Goal: Task Accomplishment & Management: Manage account settings

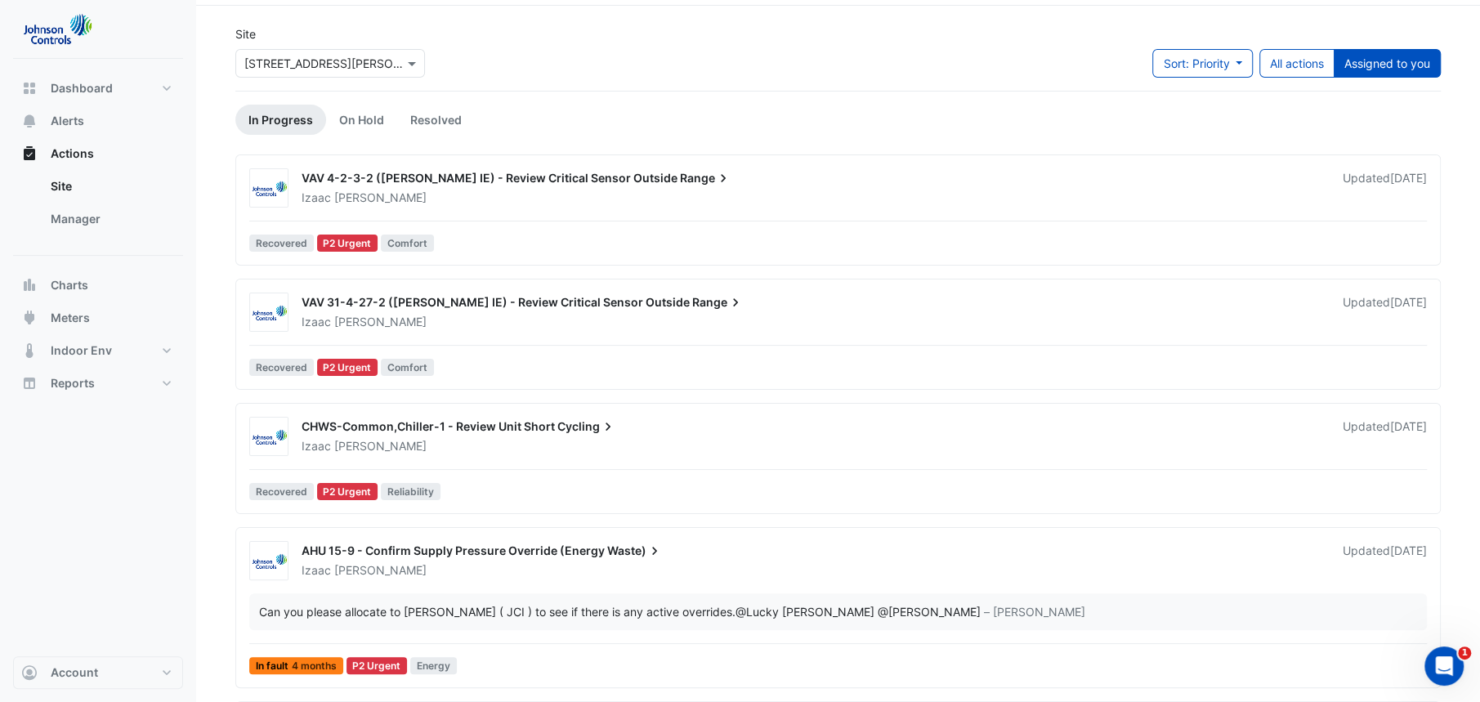
scroll to position [59, 0]
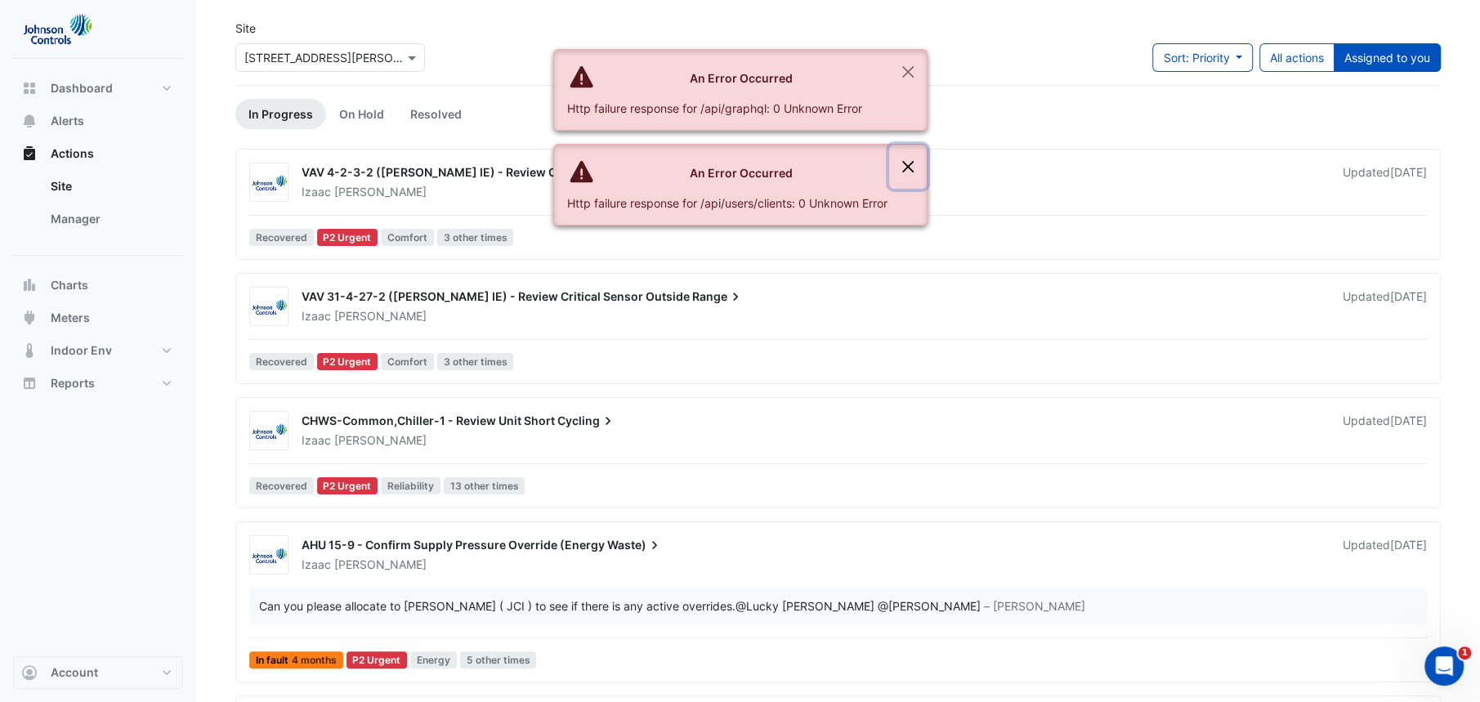
click at [904, 162] on button "Close" at bounding box center [908, 167] width 38 height 44
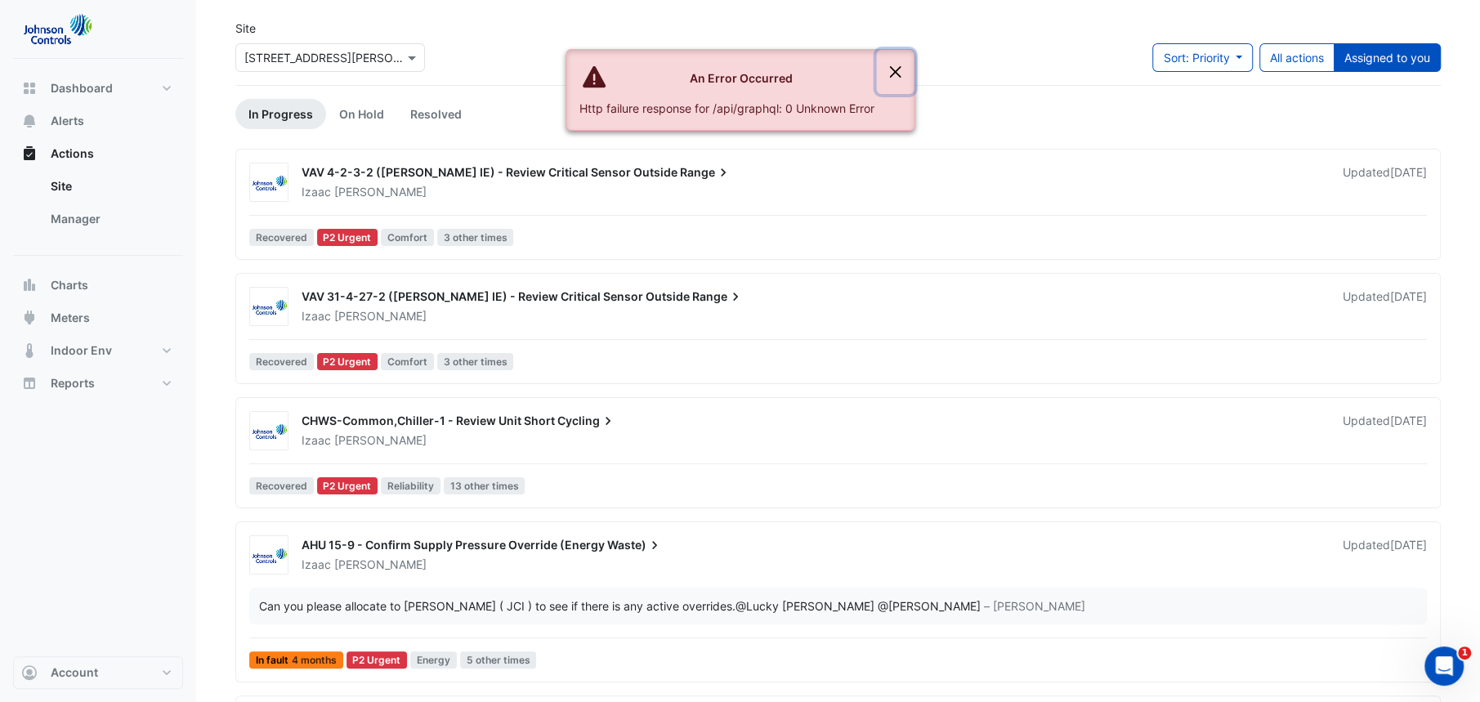
click at [905, 61] on button "Close" at bounding box center [895, 72] width 38 height 44
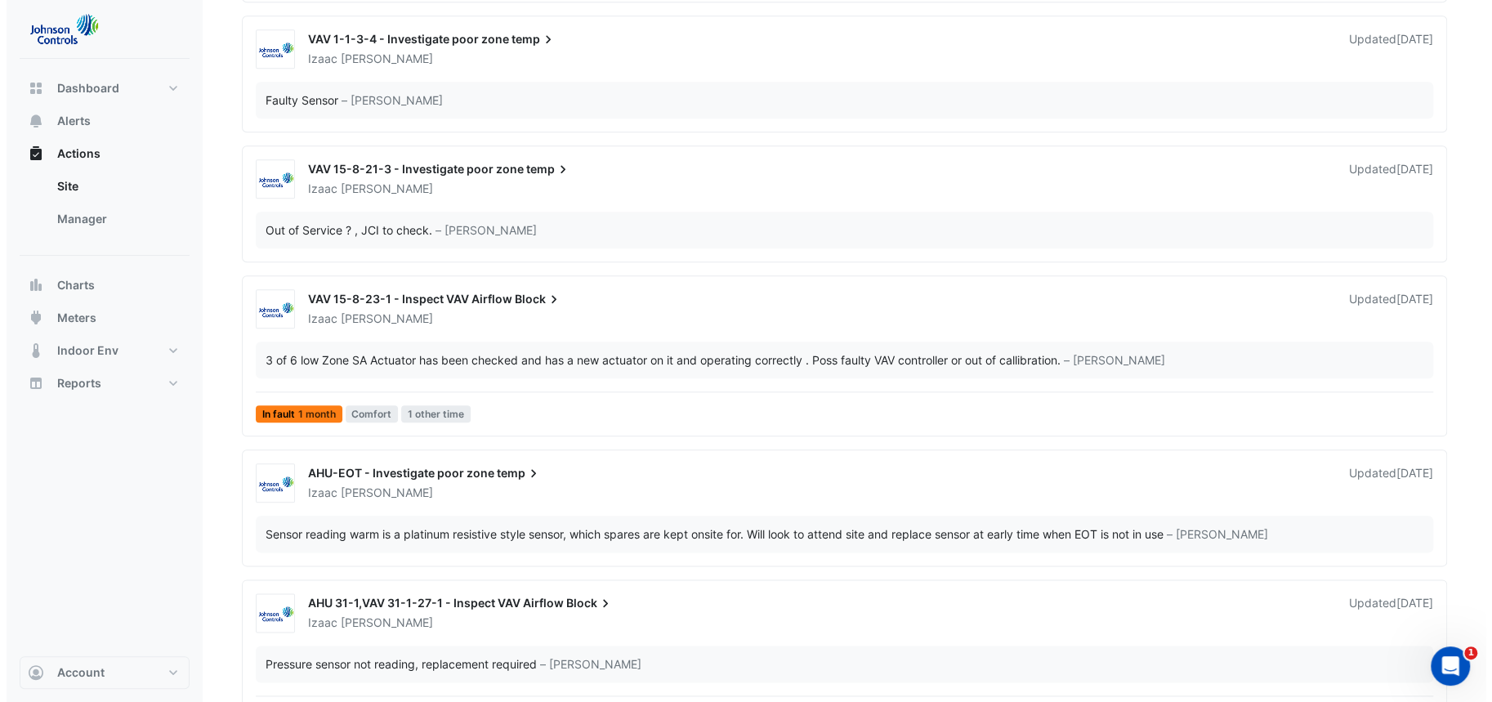
scroll to position [1311, 0]
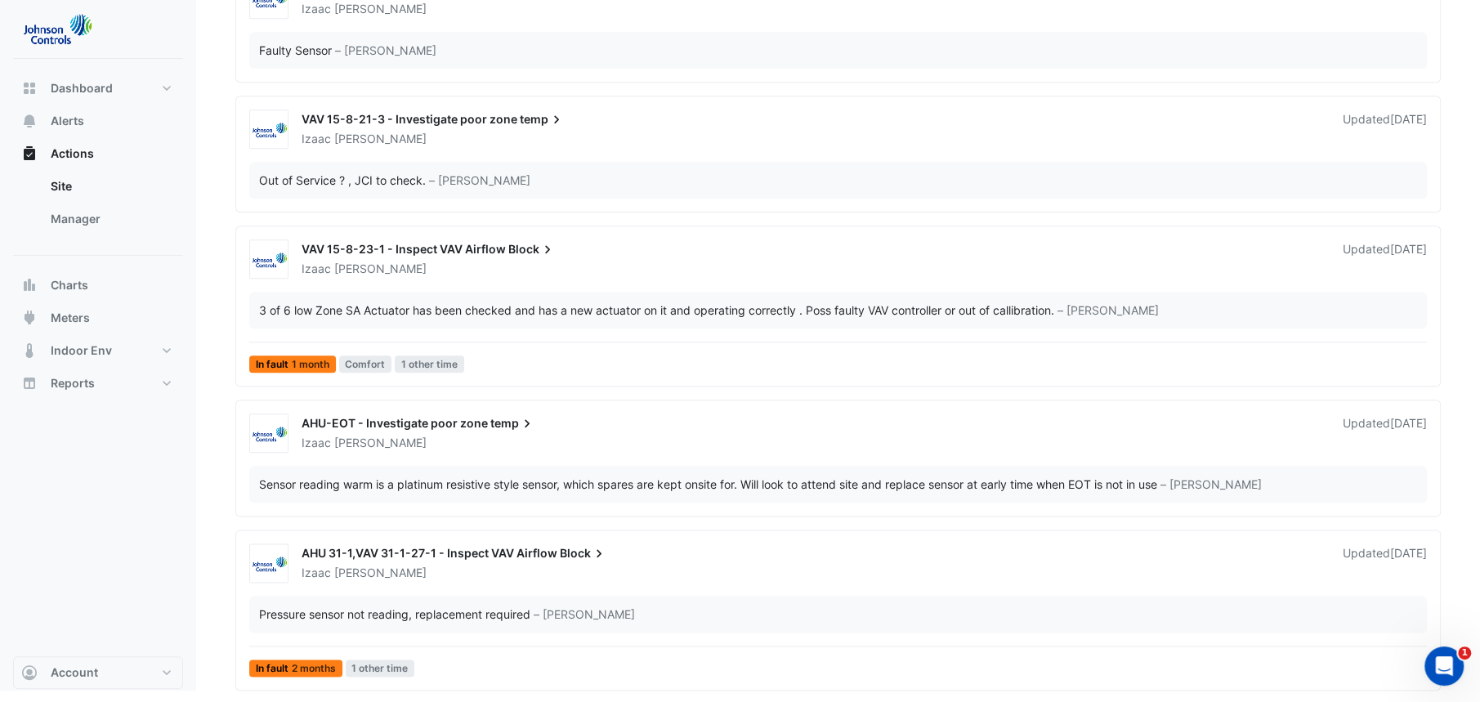
click at [455, 246] on span "VAV 15-8-23-1 - Inspect VAV Airflow" at bounding box center [404, 249] width 204 height 14
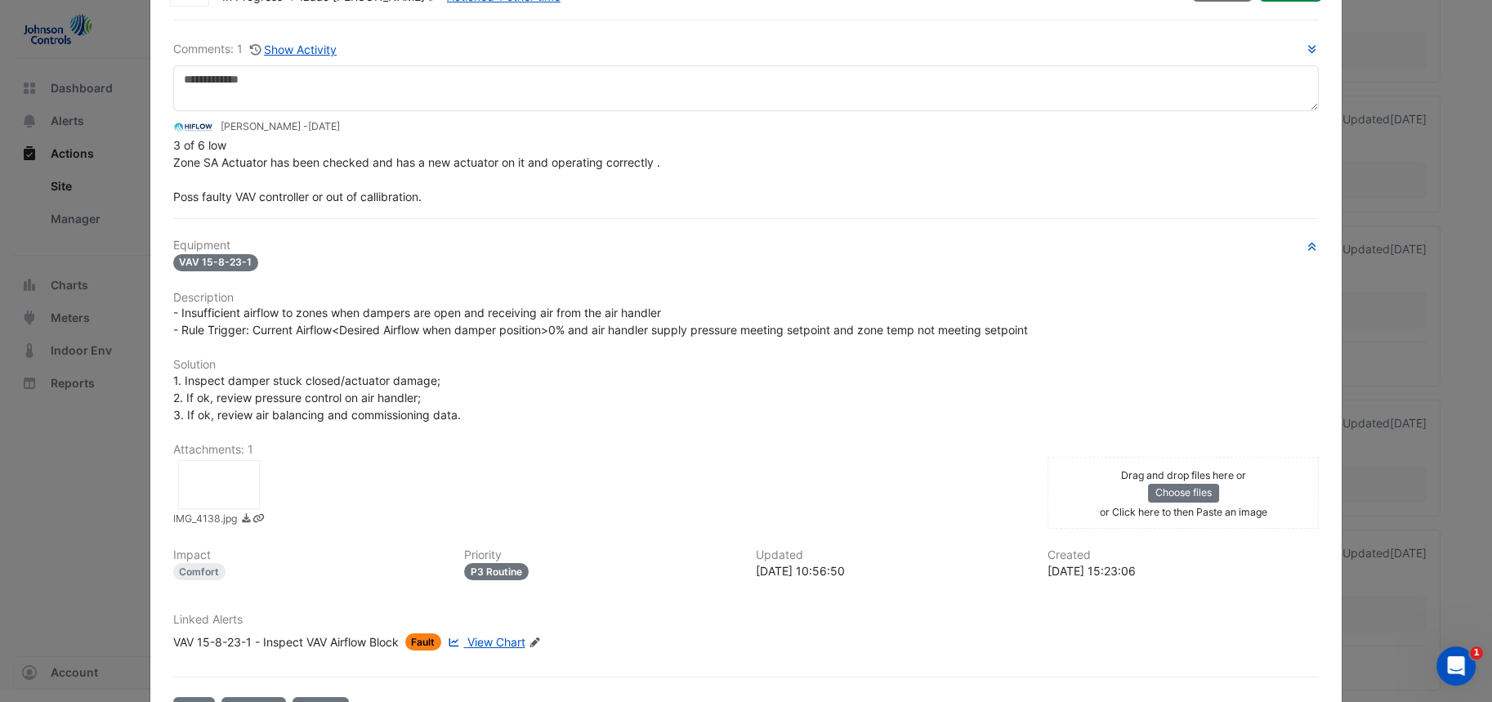
scroll to position [103, 0]
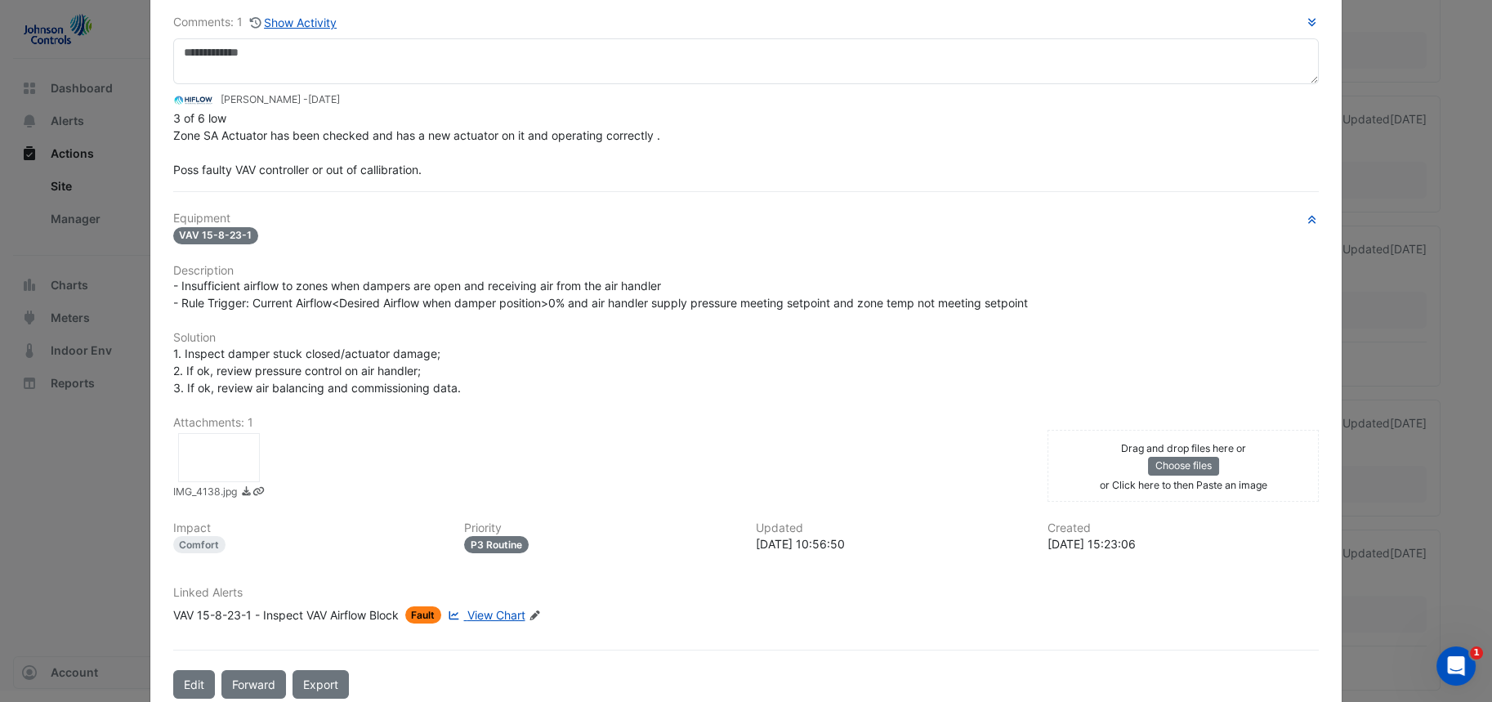
click at [468, 620] on link "View Chart" at bounding box center [485, 614] width 80 height 17
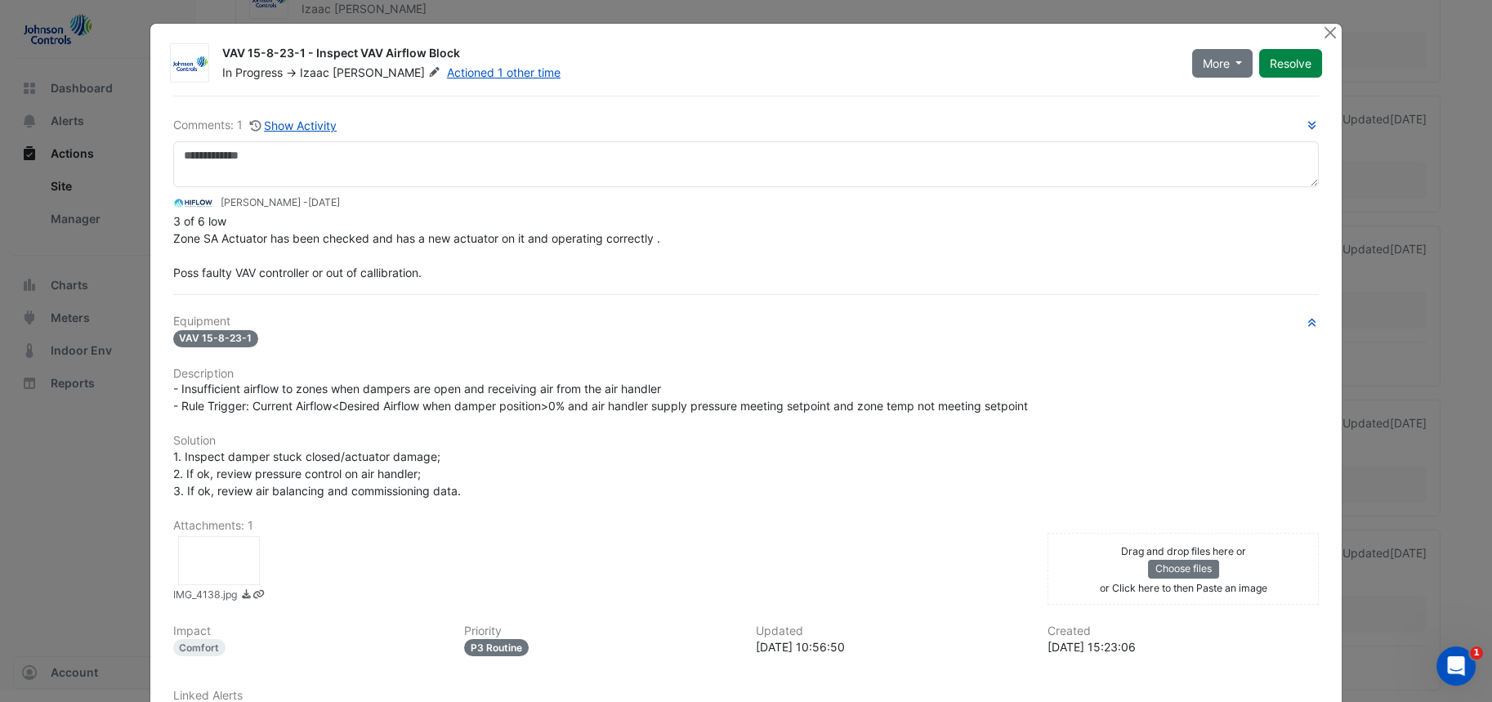
scroll to position [133, 0]
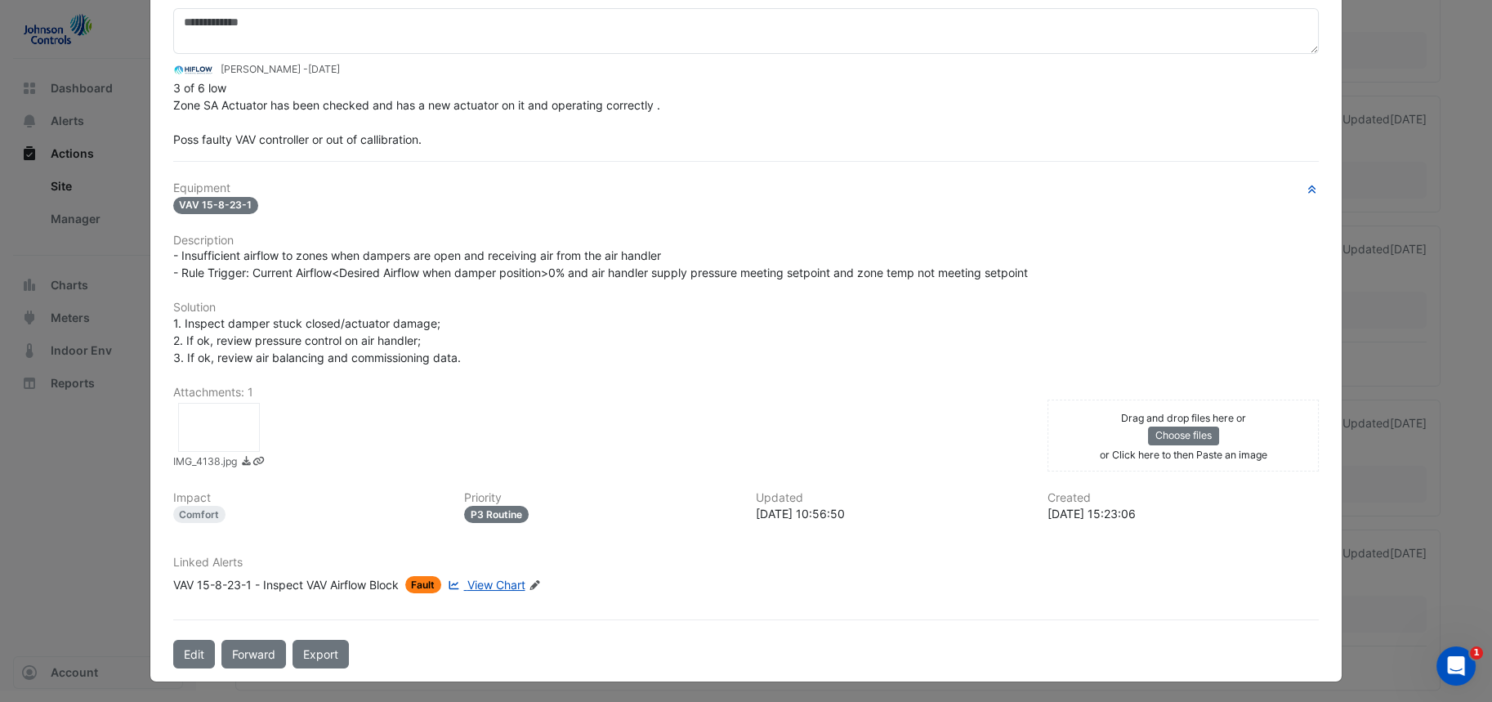
click at [203, 430] on div at bounding box center [219, 427] width 82 height 49
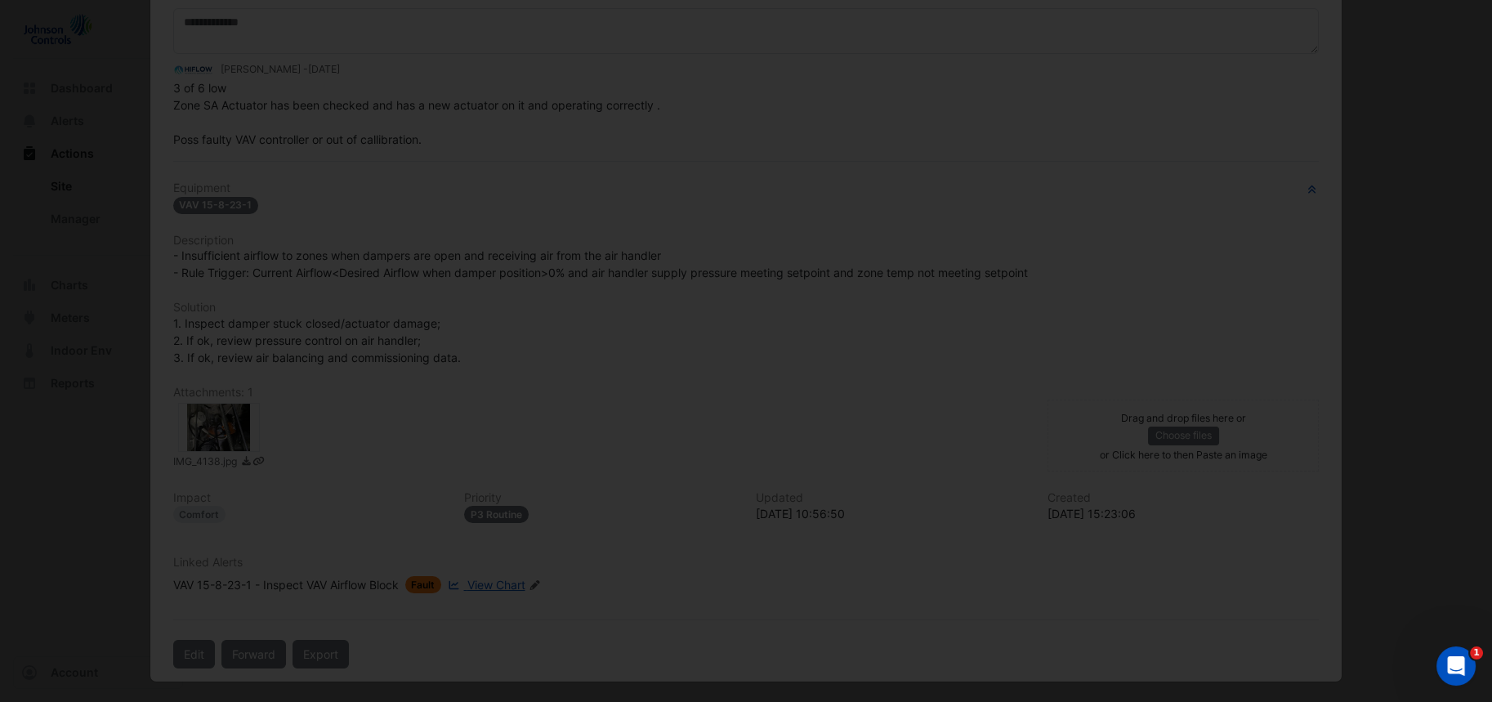
scroll to position [136, 0]
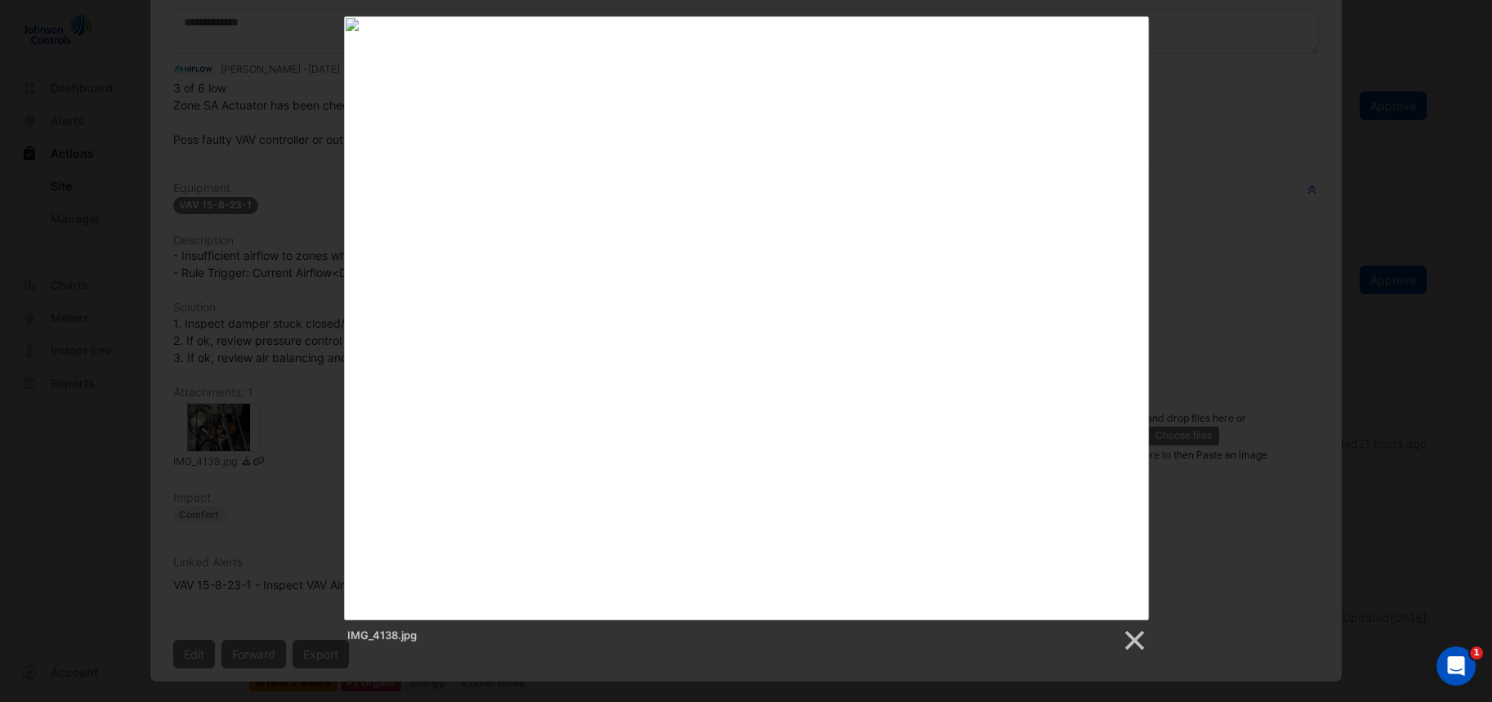
click at [299, 482] on div "IMG_4138.jpg" at bounding box center [746, 334] width 1492 height 637
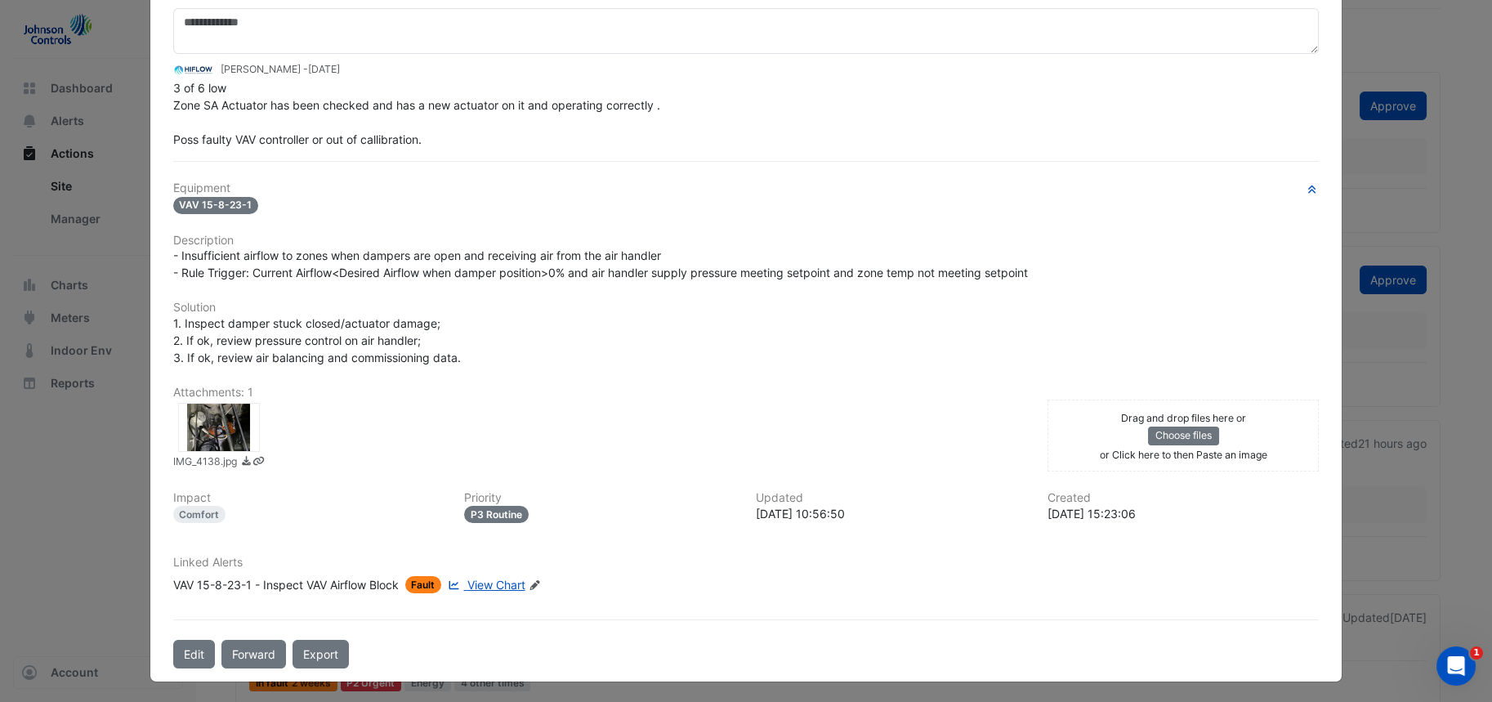
scroll to position [132, 0]
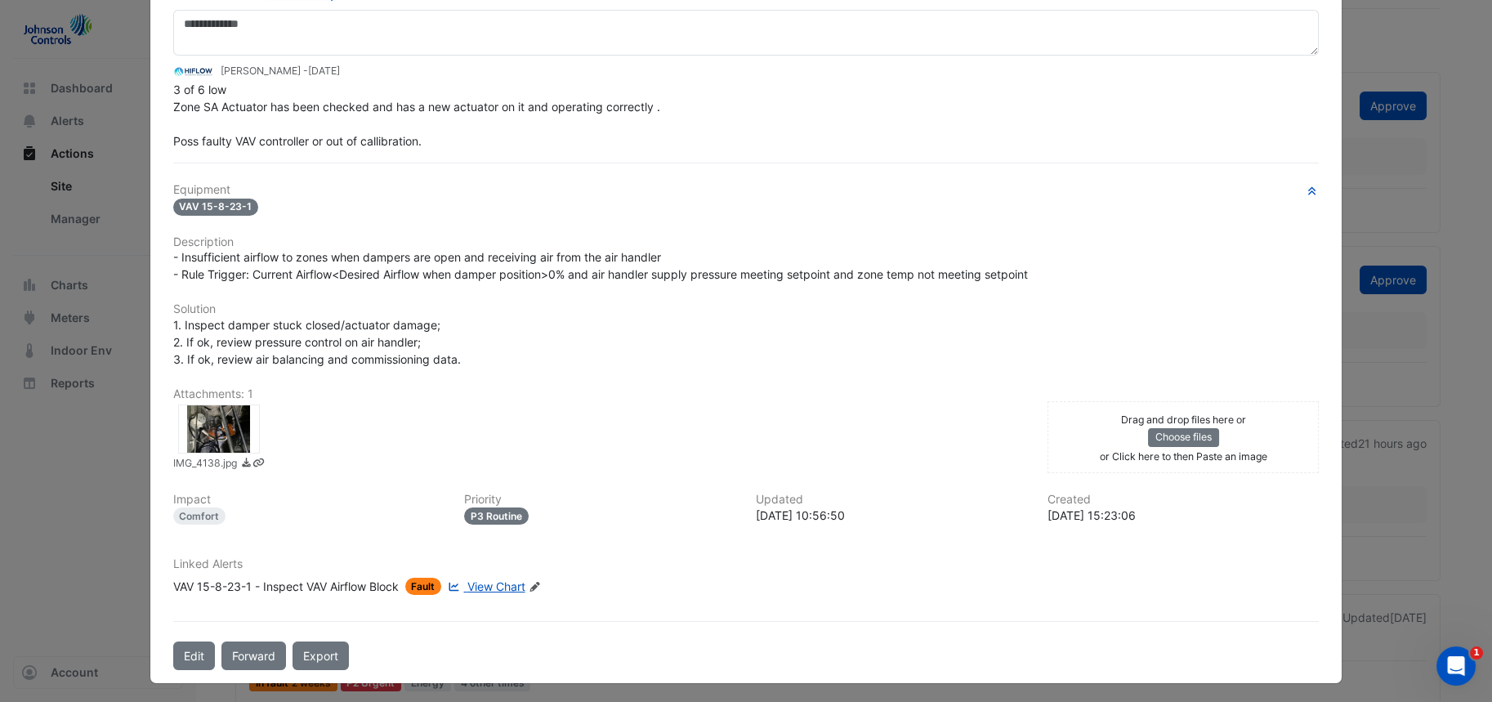
click at [41, 489] on ngb-modal-window "VAV 15-8-23-1 - Inspect VAV Airflow Block In Progress -> [PERSON_NAME] Actioned…" at bounding box center [746, 351] width 1492 height 702
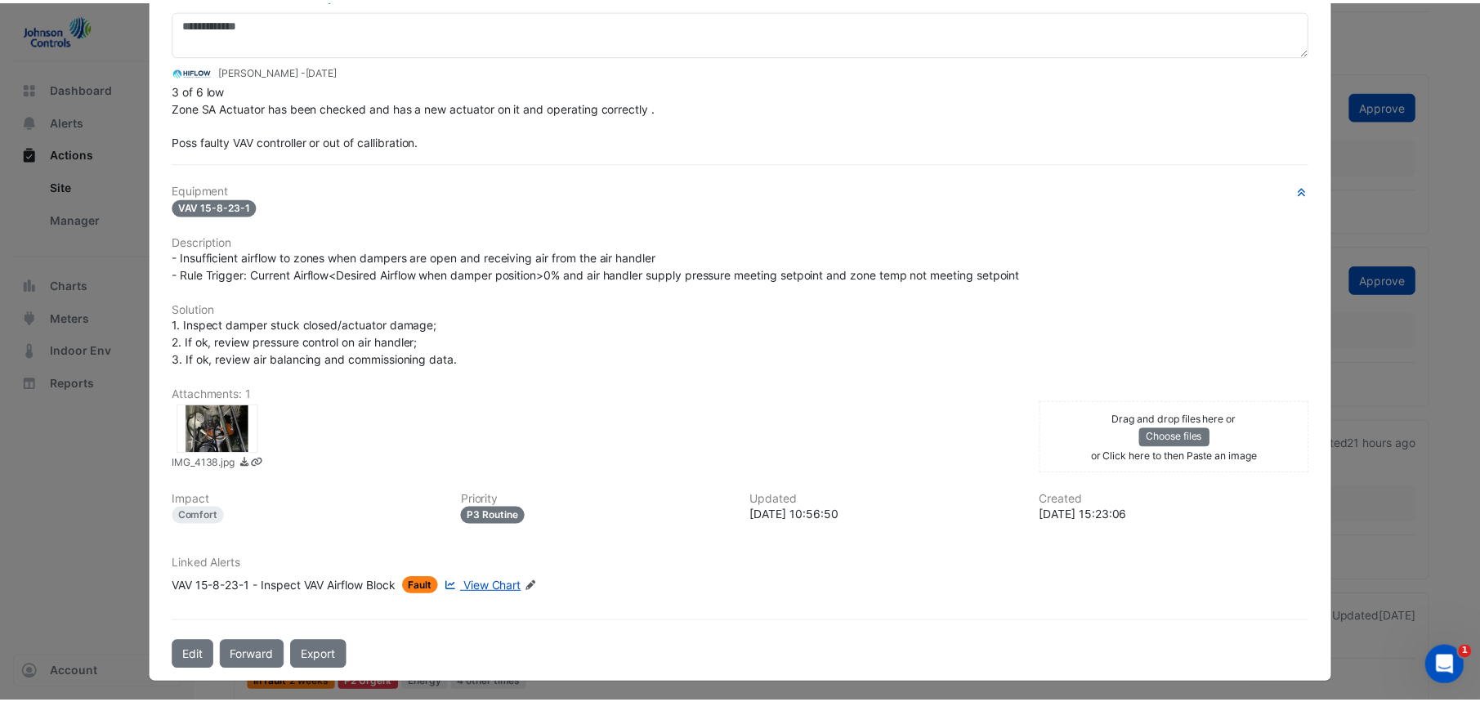
scroll to position [0, 0]
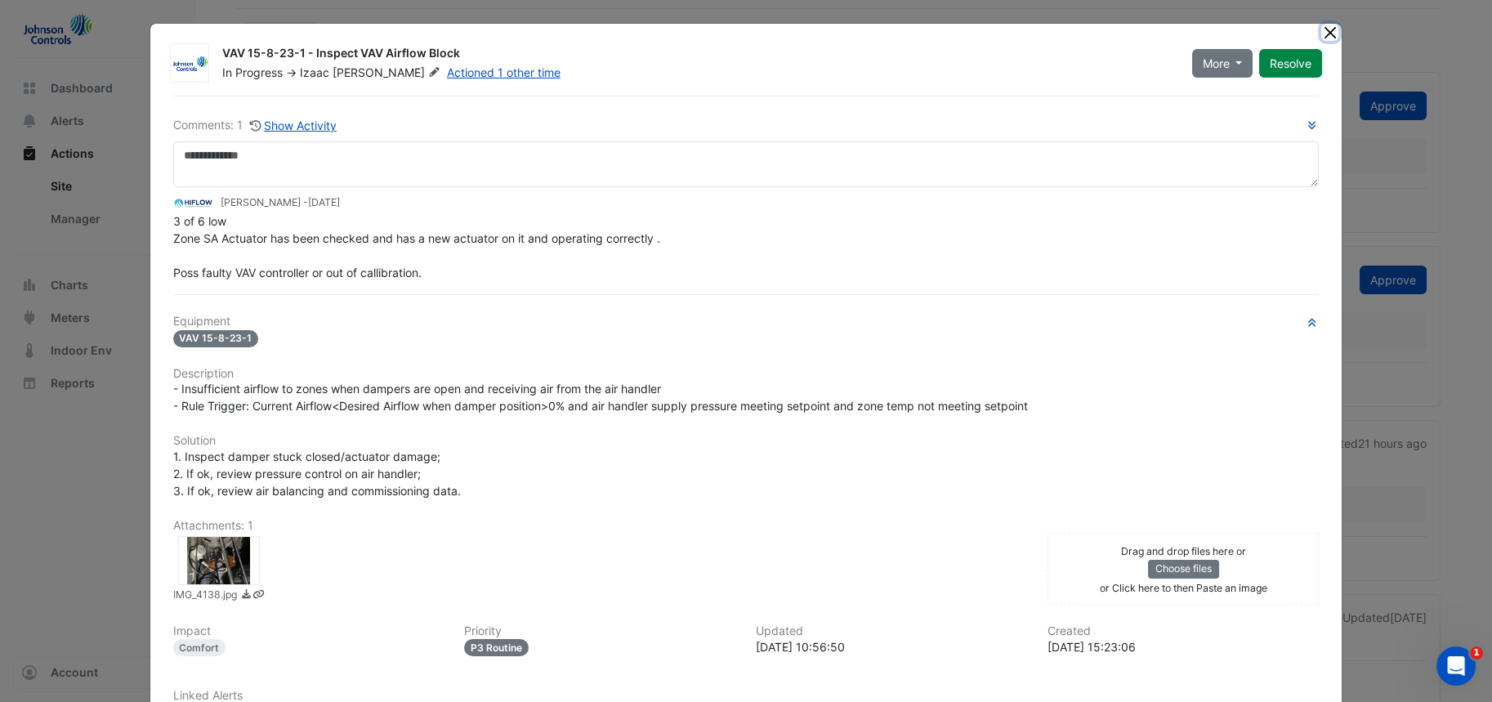
click at [1323, 26] on button "Close" at bounding box center [1329, 32] width 17 height 17
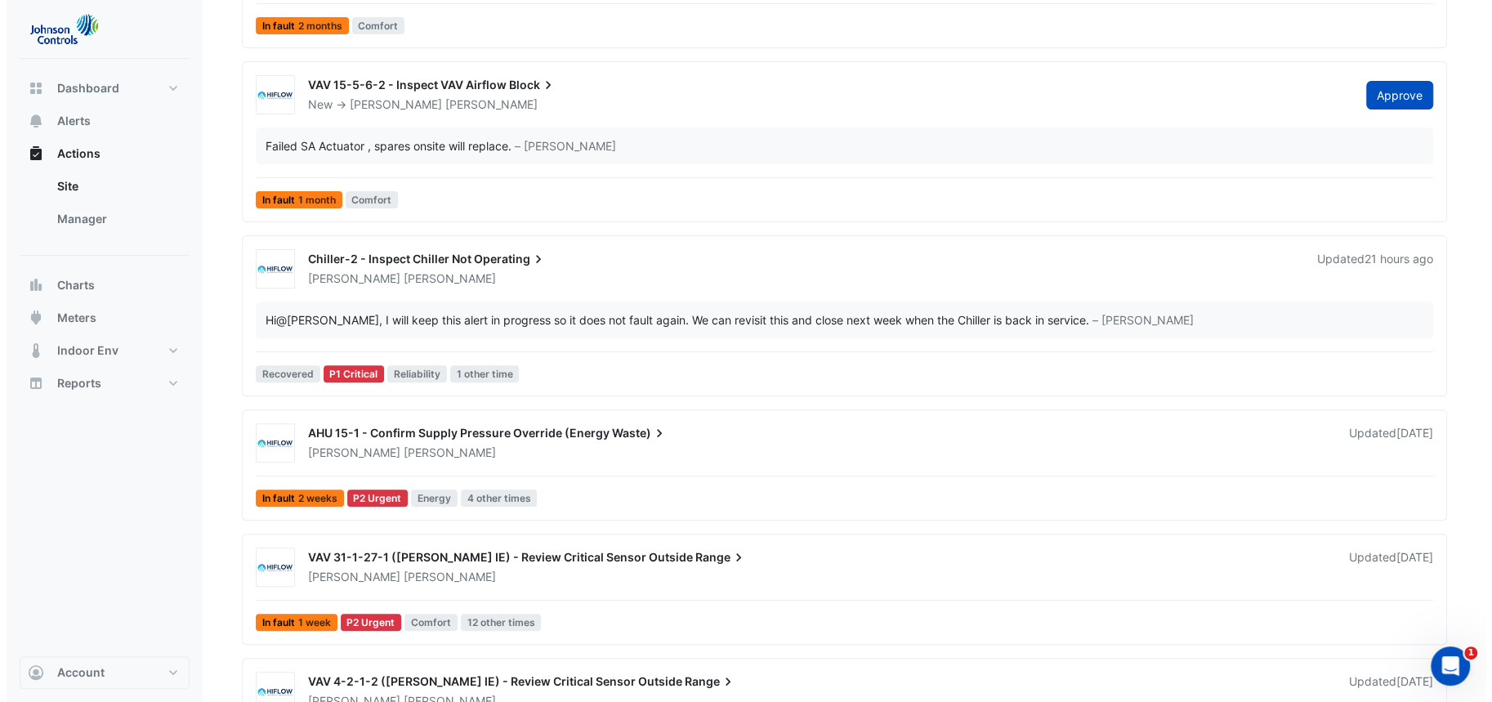
scroll to position [323, 0]
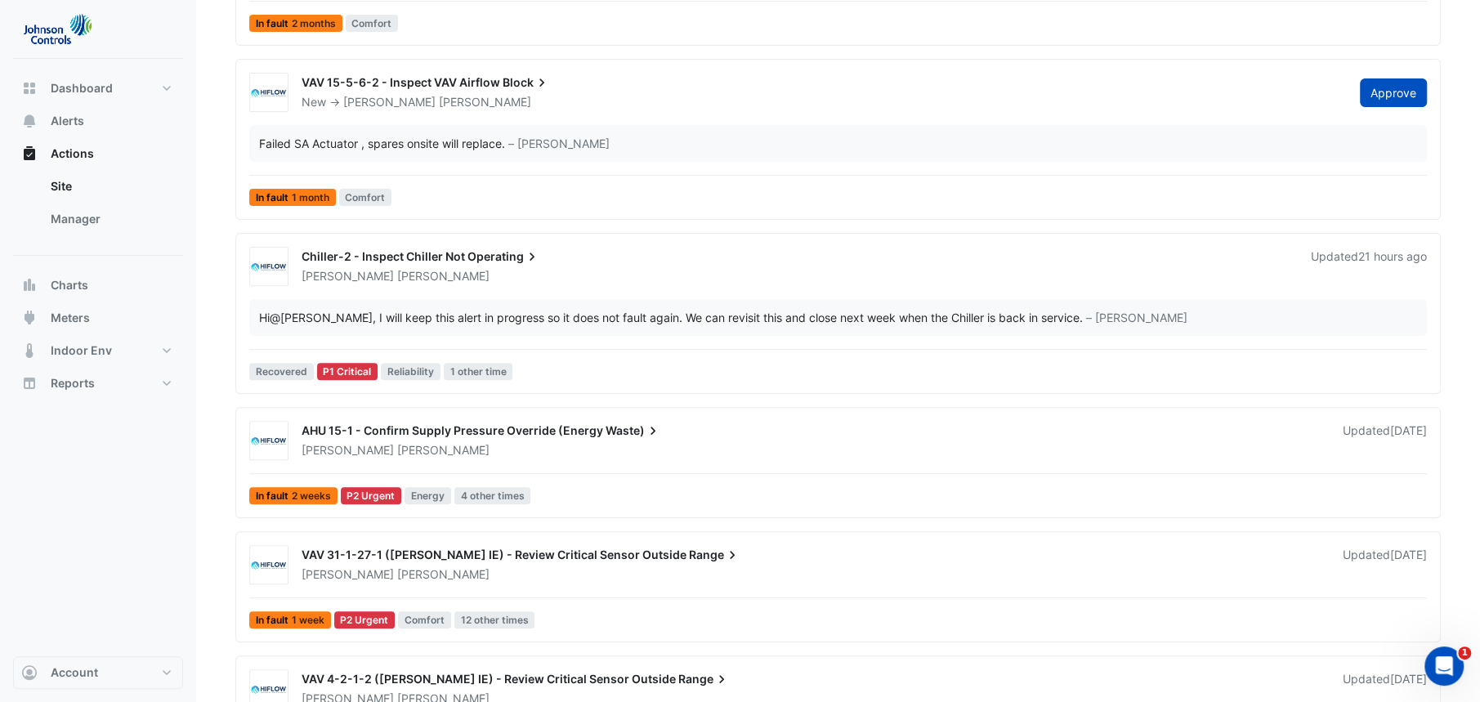
click at [477, 261] on span "Operating" at bounding box center [503, 256] width 73 height 16
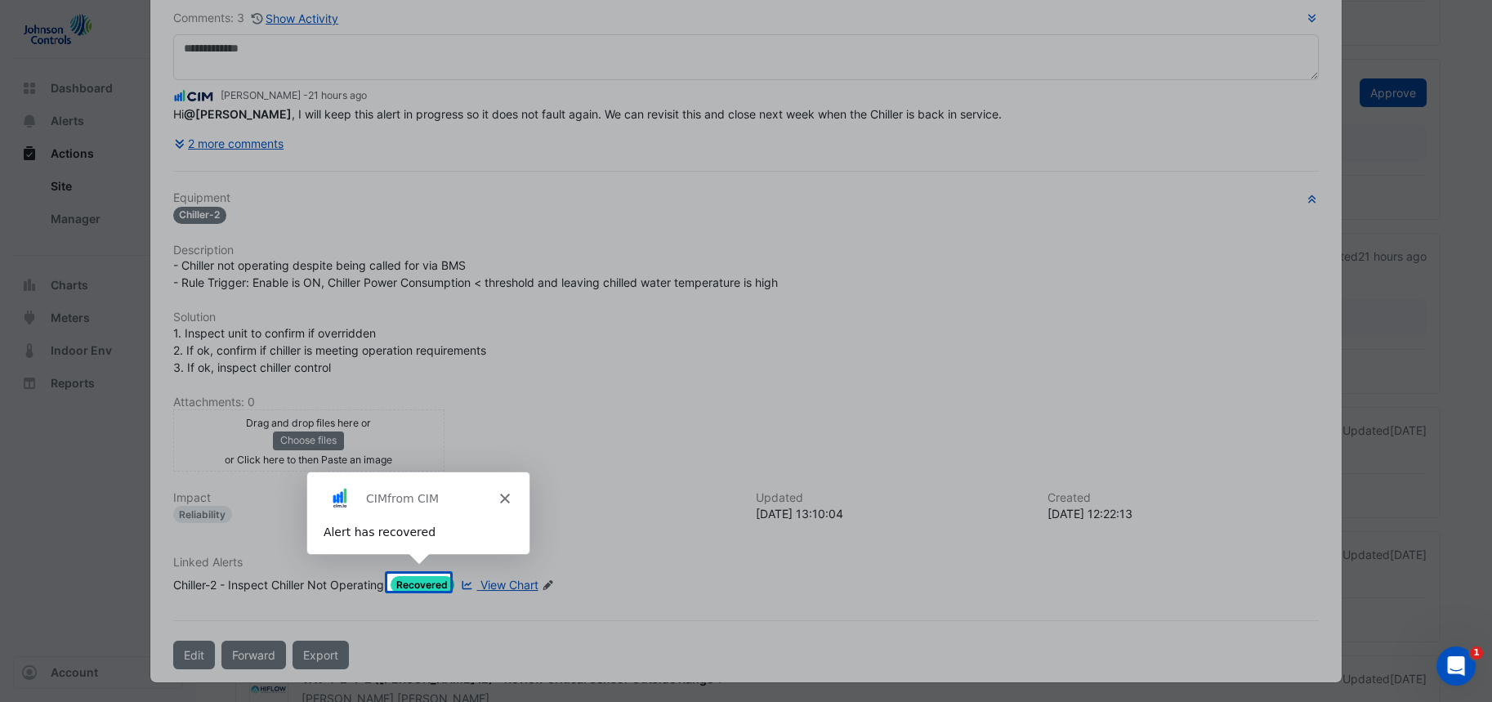
click at [606, 287] on div "Product tour overlay" at bounding box center [746, 351] width 1492 height 702
click at [622, 426] on div "Product tour overlay" at bounding box center [746, 351] width 1492 height 702
click at [503, 493] on icon "Close" at bounding box center [504, 498] width 10 height 10
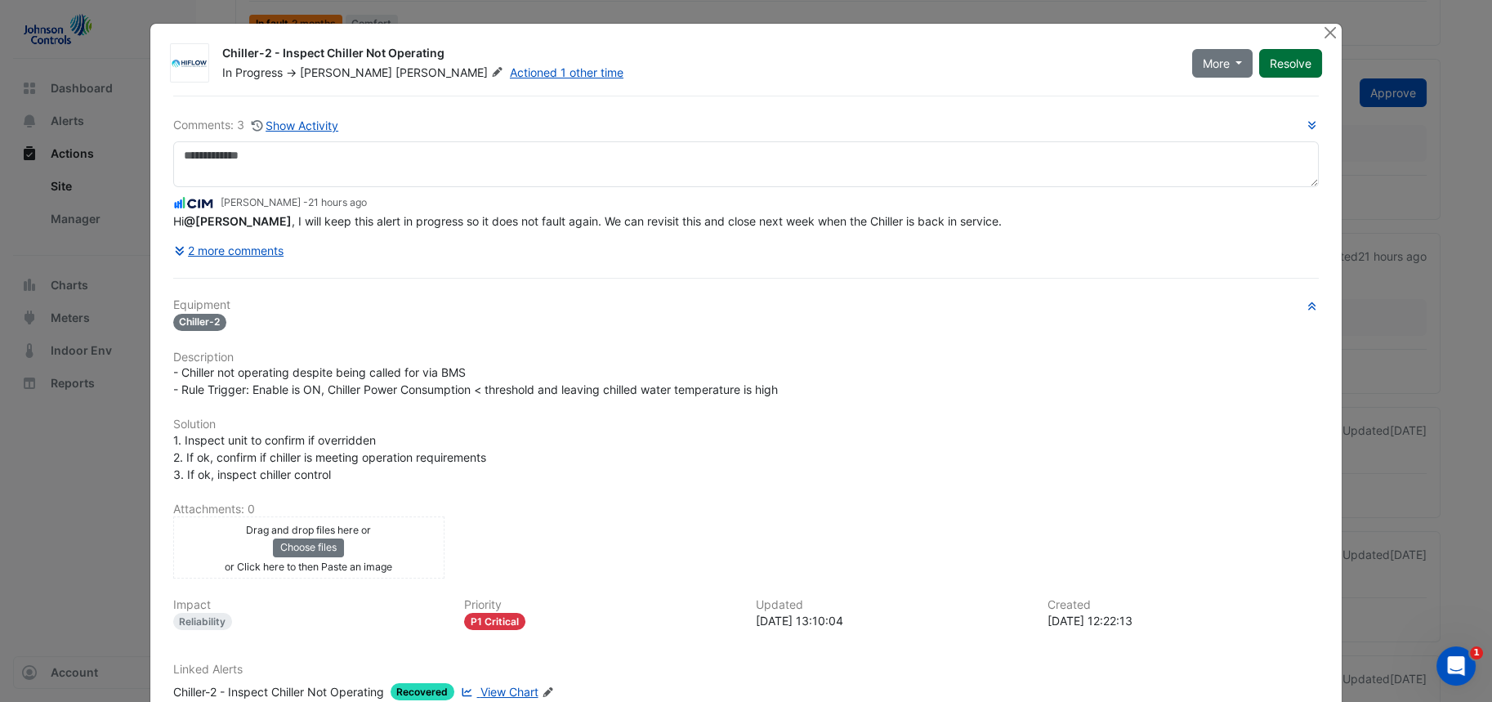
click at [1293, 60] on button "Resolve" at bounding box center [1290, 63] width 63 height 29
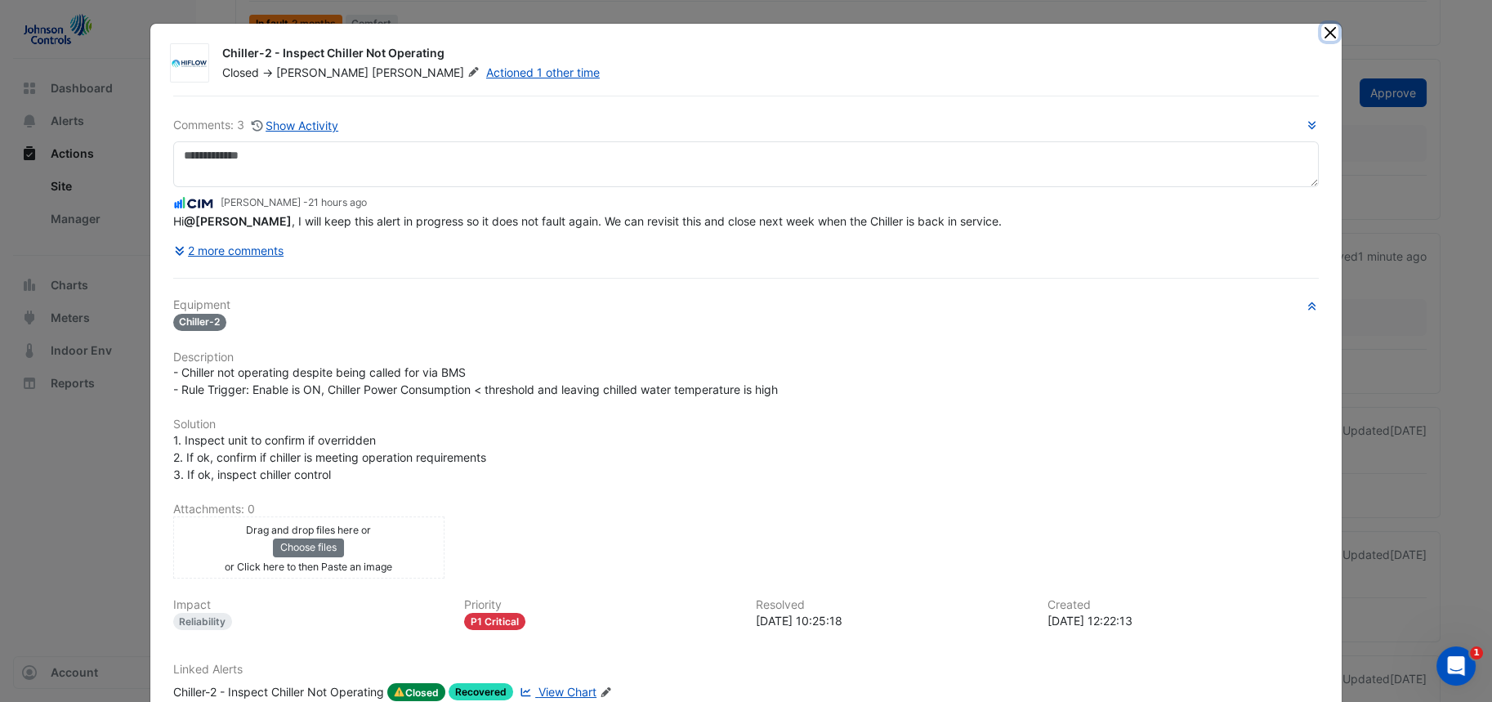
click at [1329, 27] on button "Close" at bounding box center [1329, 32] width 17 height 17
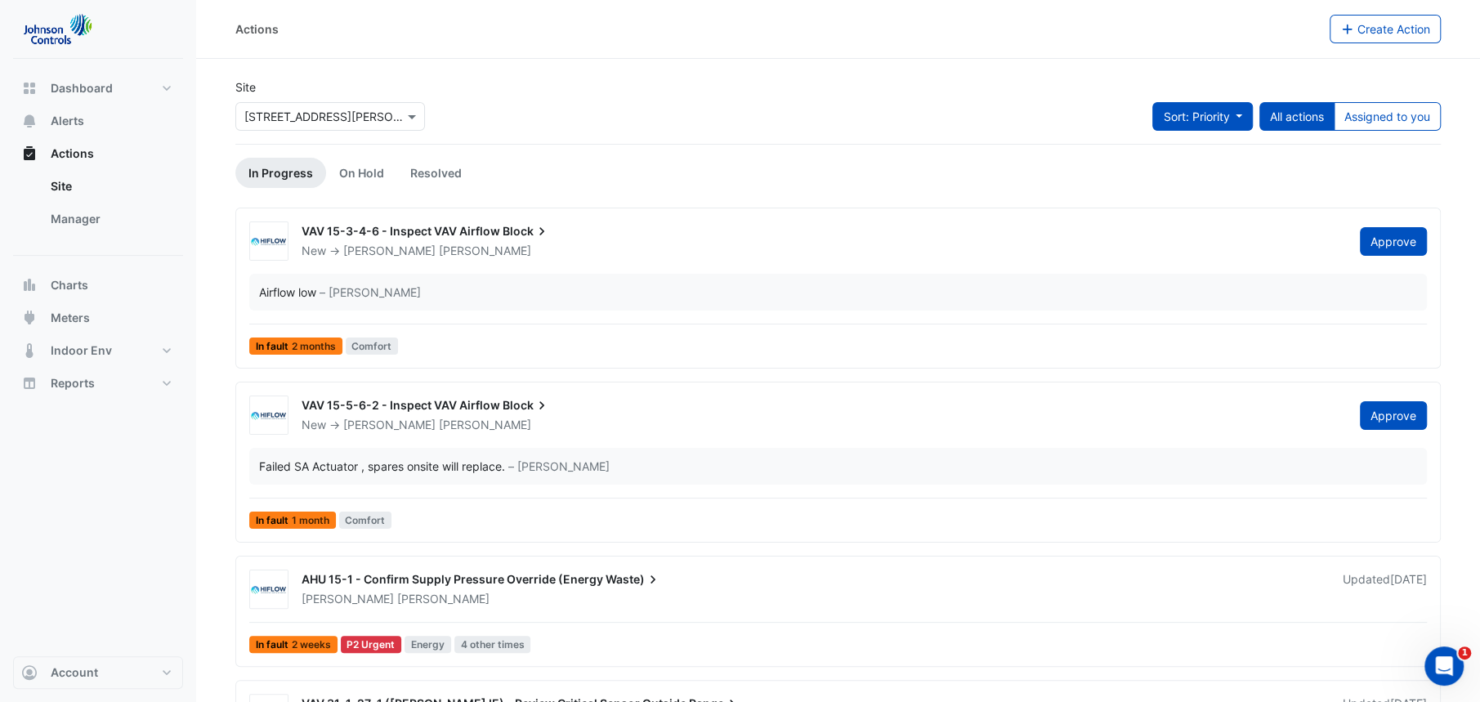
click at [1224, 112] on span "Sort: Priority" at bounding box center [1196, 116] width 66 height 14
click at [1220, 112] on span "Sort: Priority" at bounding box center [1196, 116] width 66 height 14
click at [426, 172] on link "Resolved" at bounding box center [436, 173] width 78 height 30
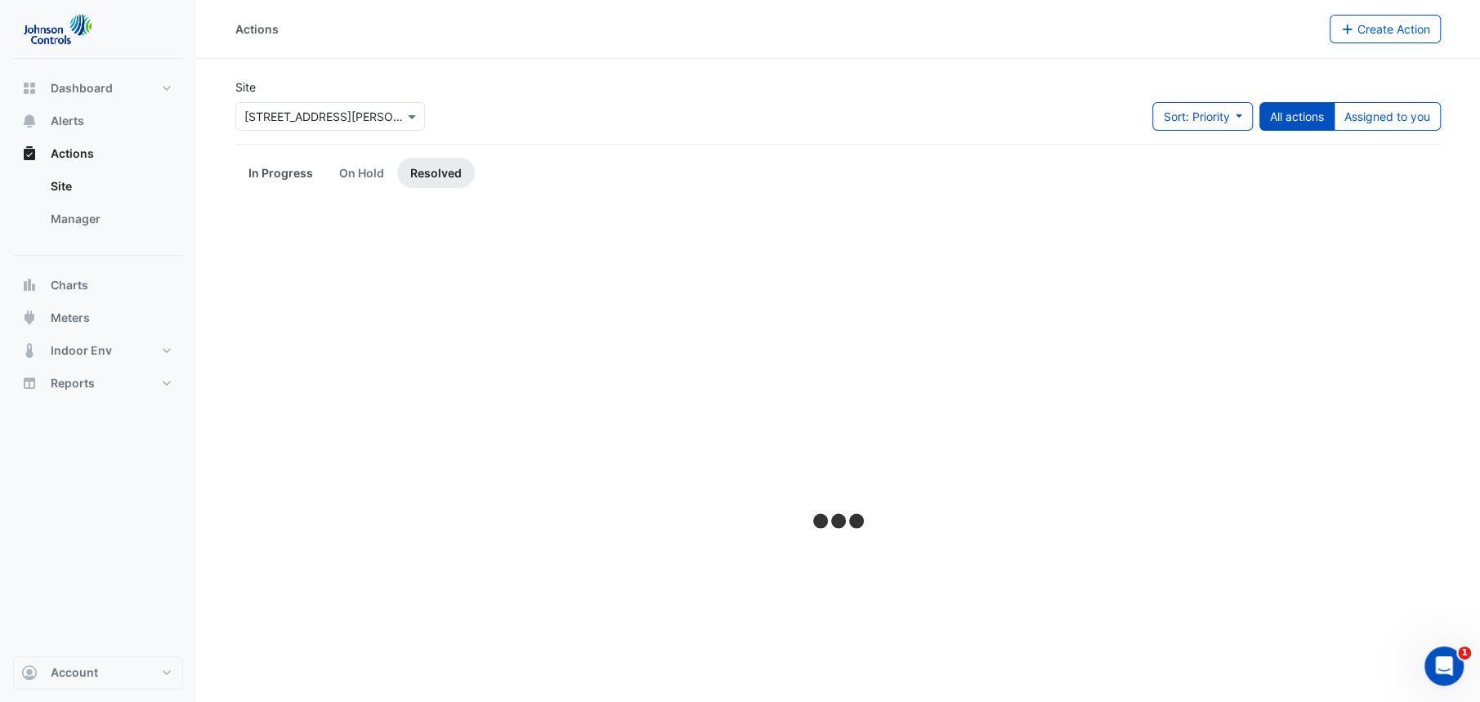
click at [288, 168] on link "In Progress" at bounding box center [280, 173] width 91 height 30
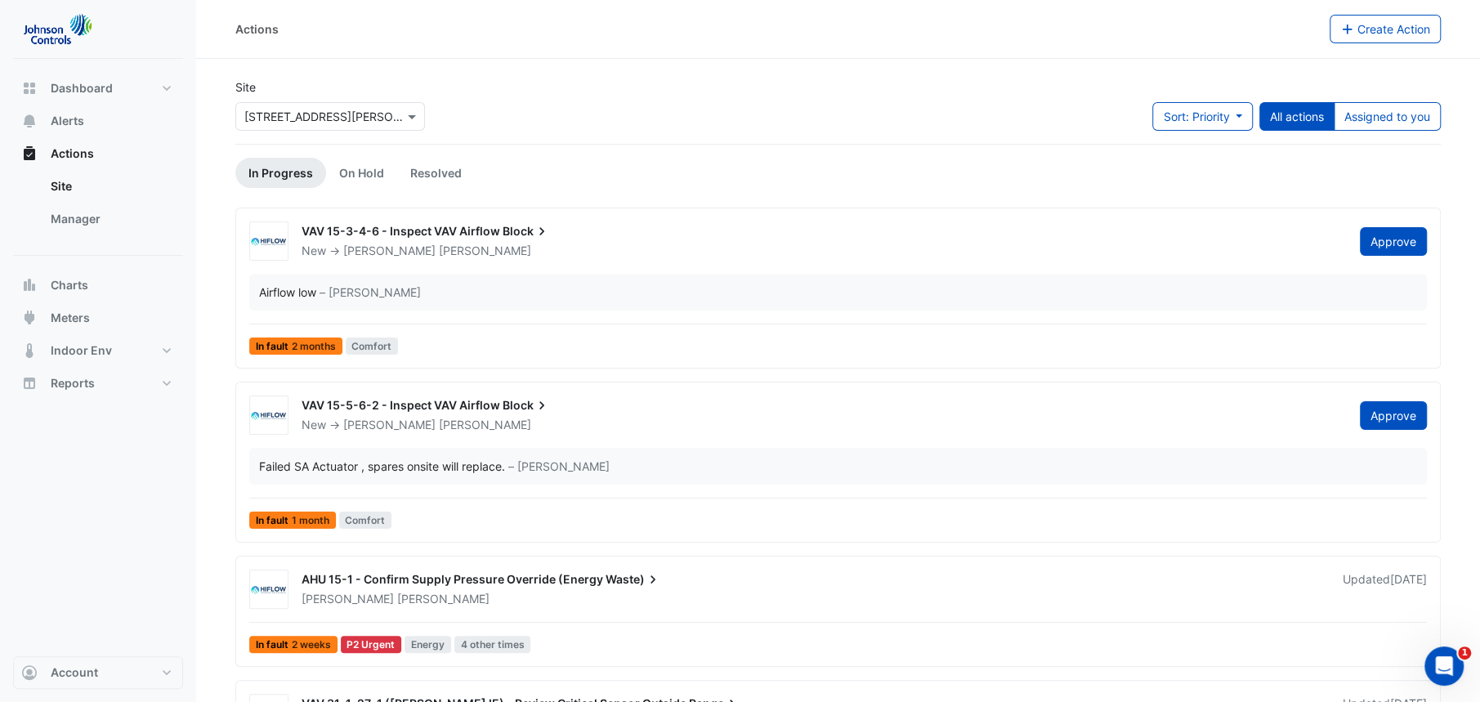
click at [457, 230] on span "VAV 15-3-4-6 - Inspect VAV Airflow" at bounding box center [401, 231] width 199 height 14
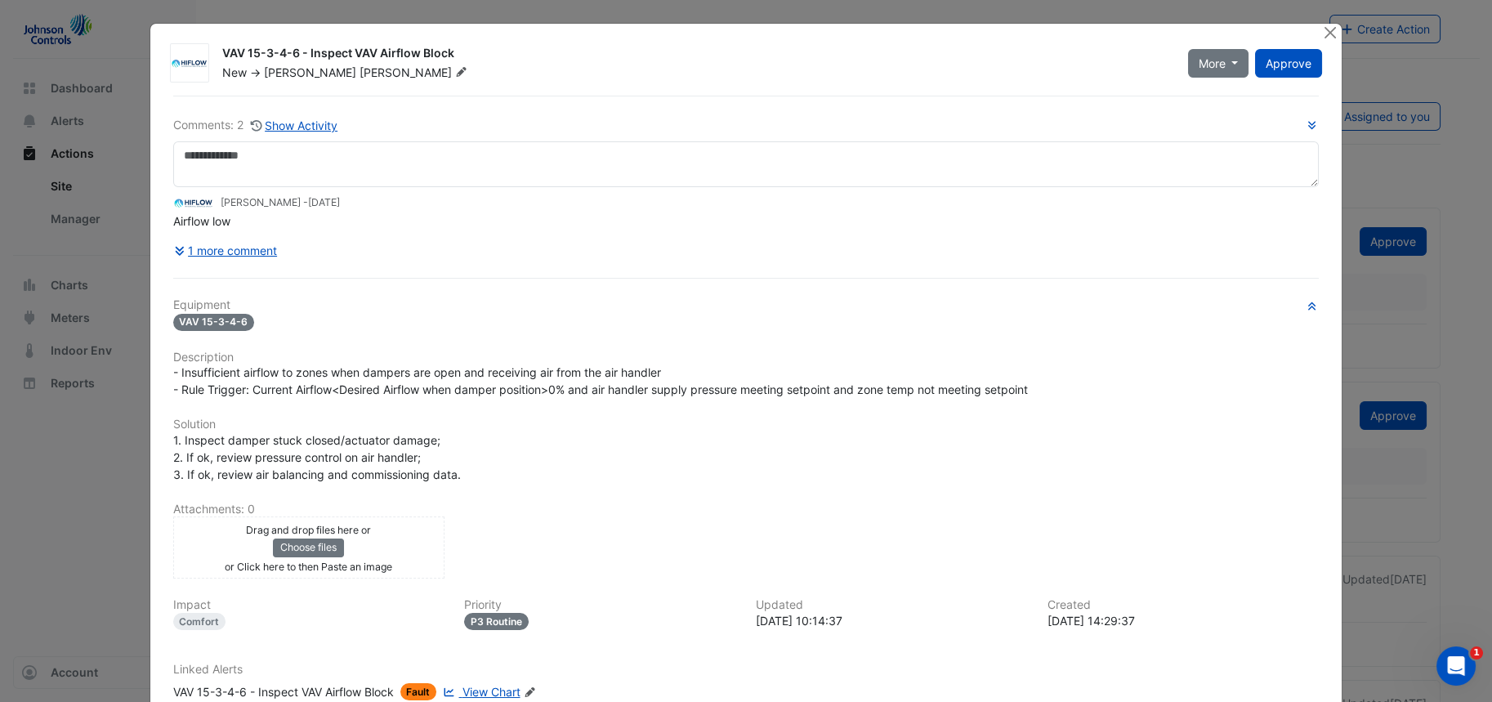
click at [1349, 300] on ngb-modal-window "VAV 15-3-4-6 - Inspect VAV Airflow Block New -> [PERSON_NAME] More Resolve On H…" at bounding box center [746, 351] width 1492 height 702
click at [1325, 30] on button "Close" at bounding box center [1329, 32] width 17 height 17
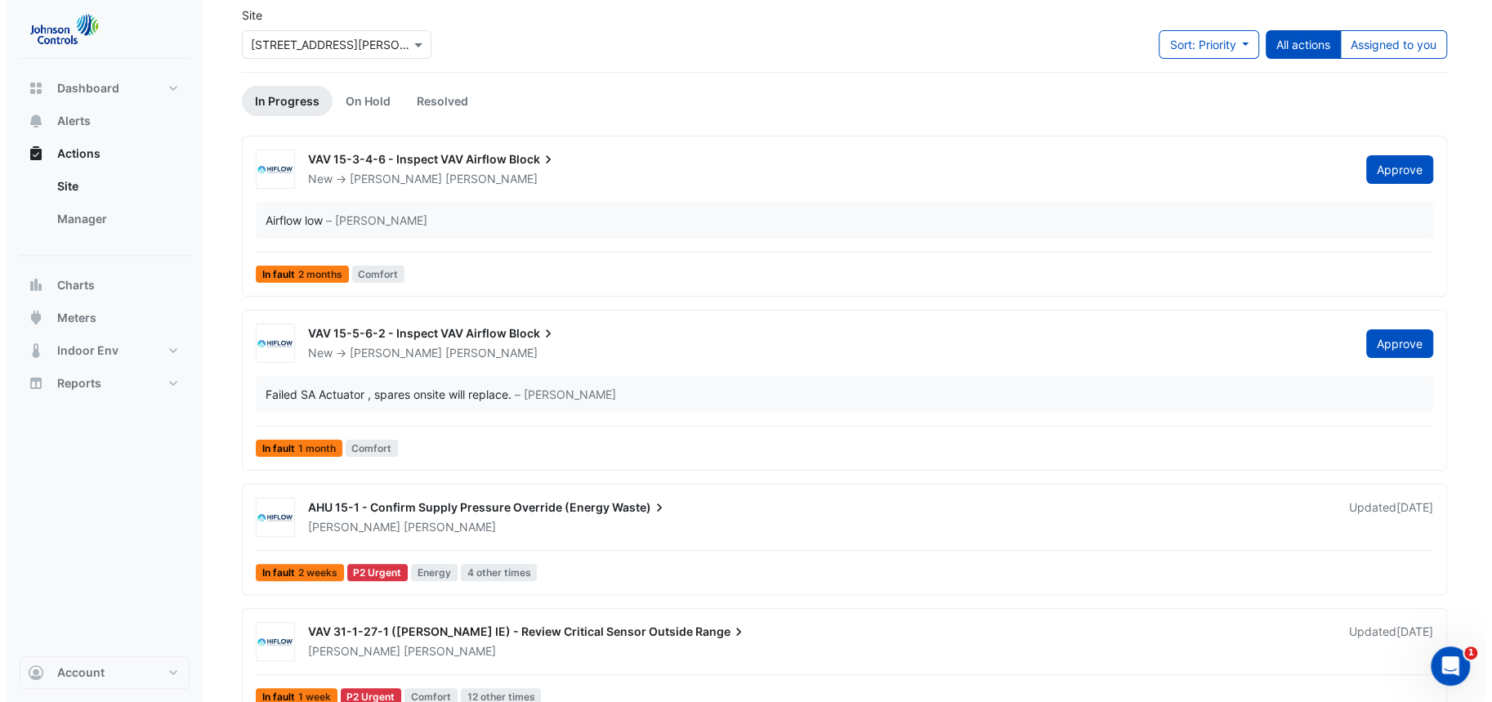
scroll to position [73, 0]
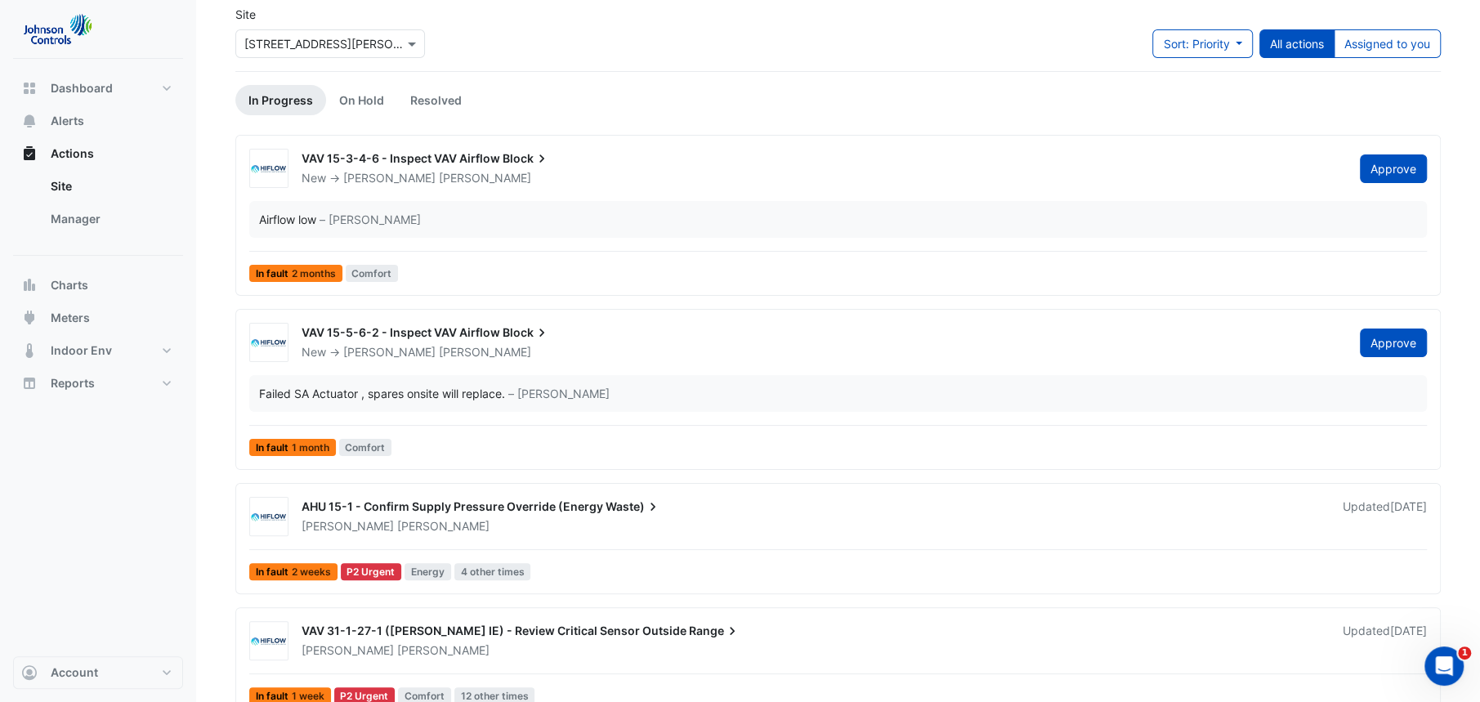
click at [467, 333] on span "VAV 15-5-6-2 - Inspect VAV Airflow" at bounding box center [401, 332] width 199 height 14
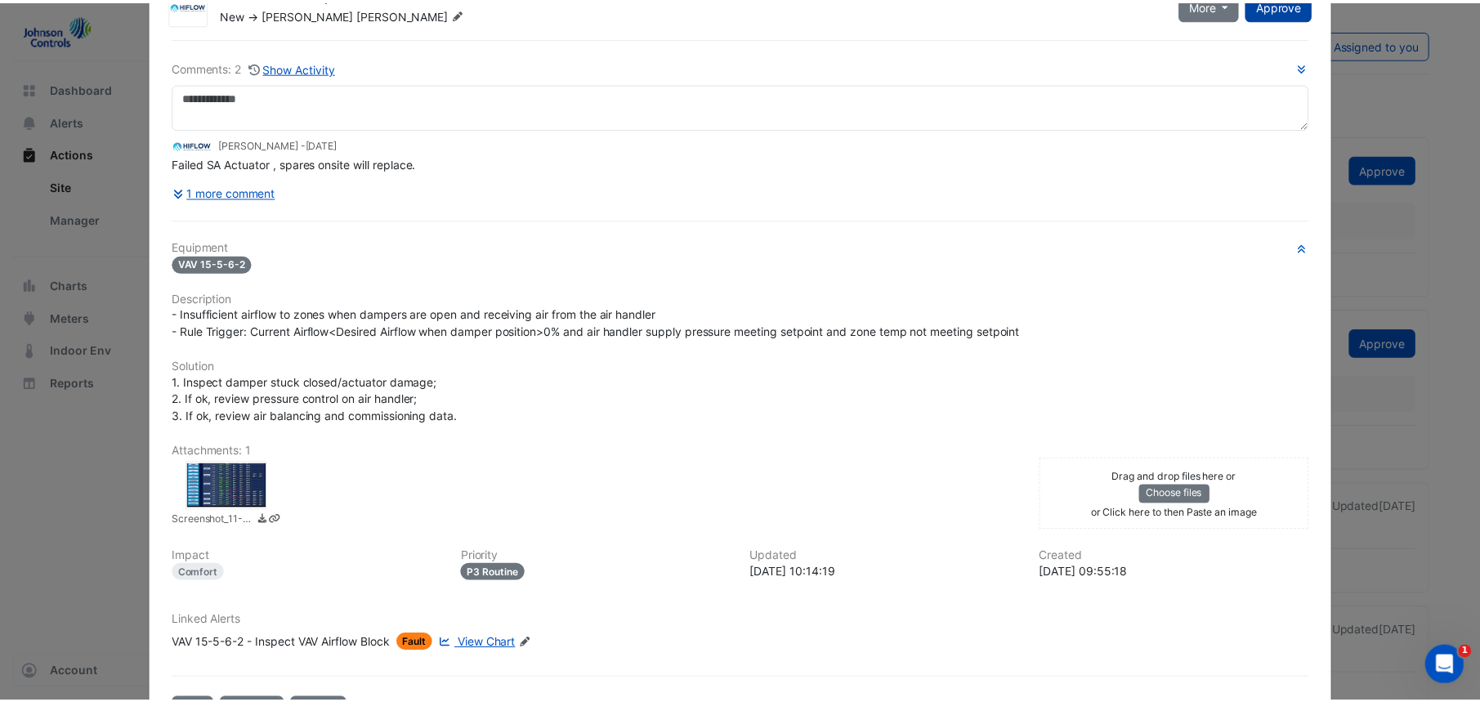
scroll to position [20, 0]
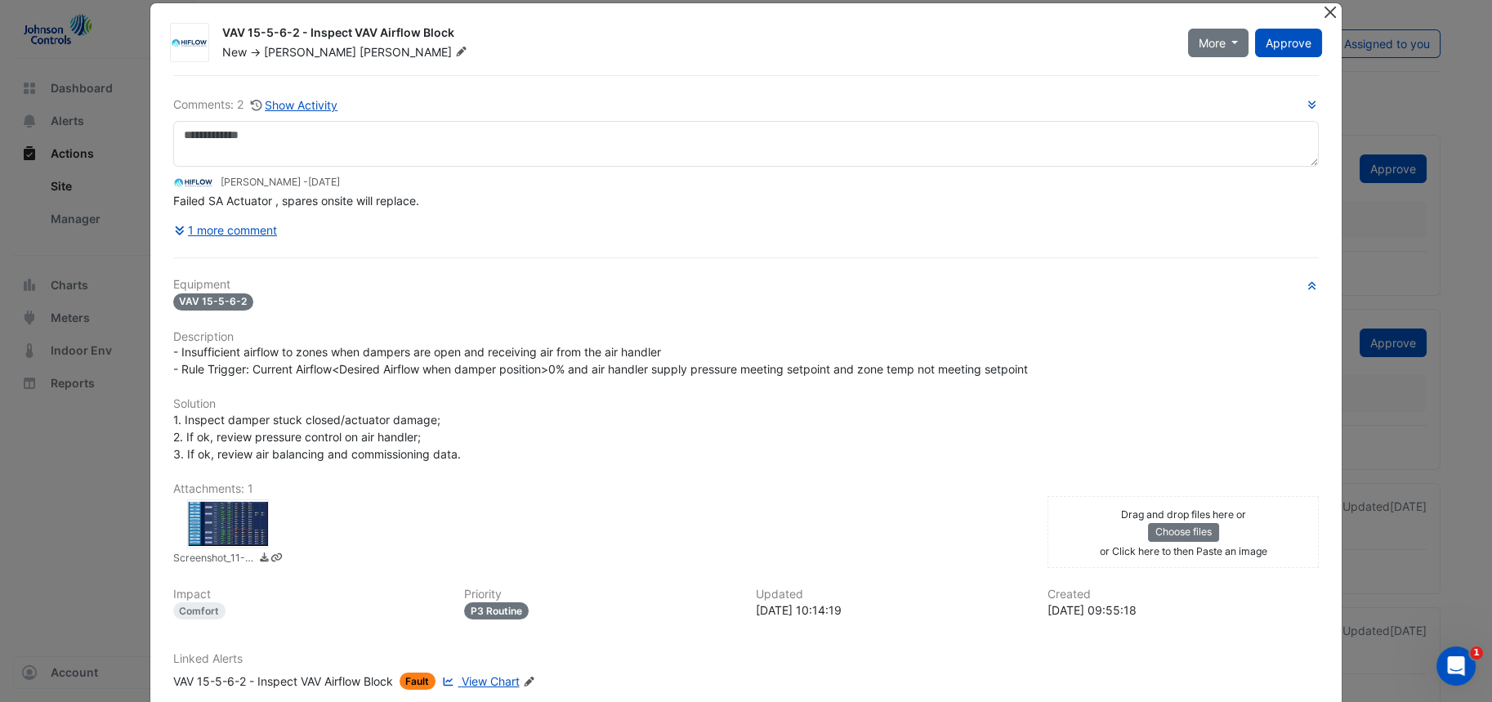
click at [1321, 11] on button "Close" at bounding box center [1329, 11] width 17 height 17
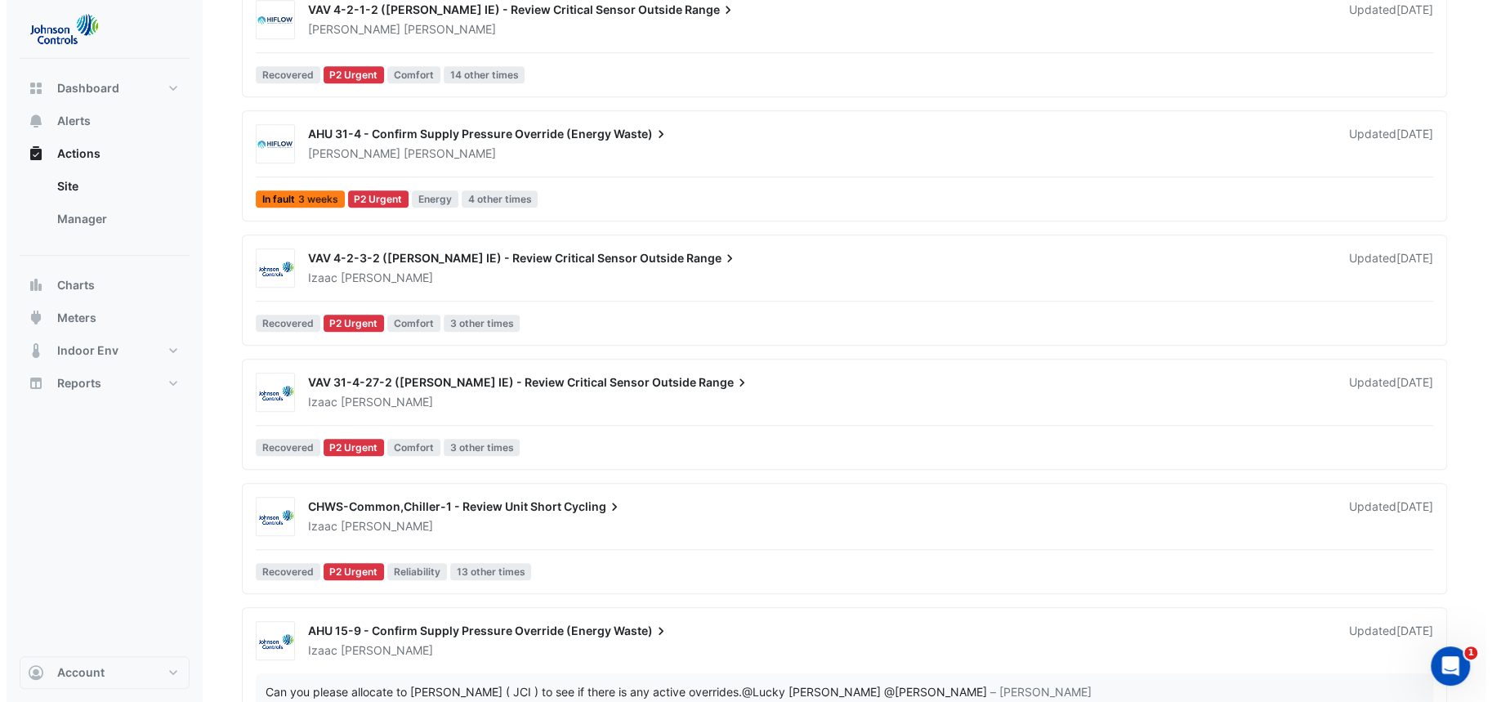
scroll to position [825, 0]
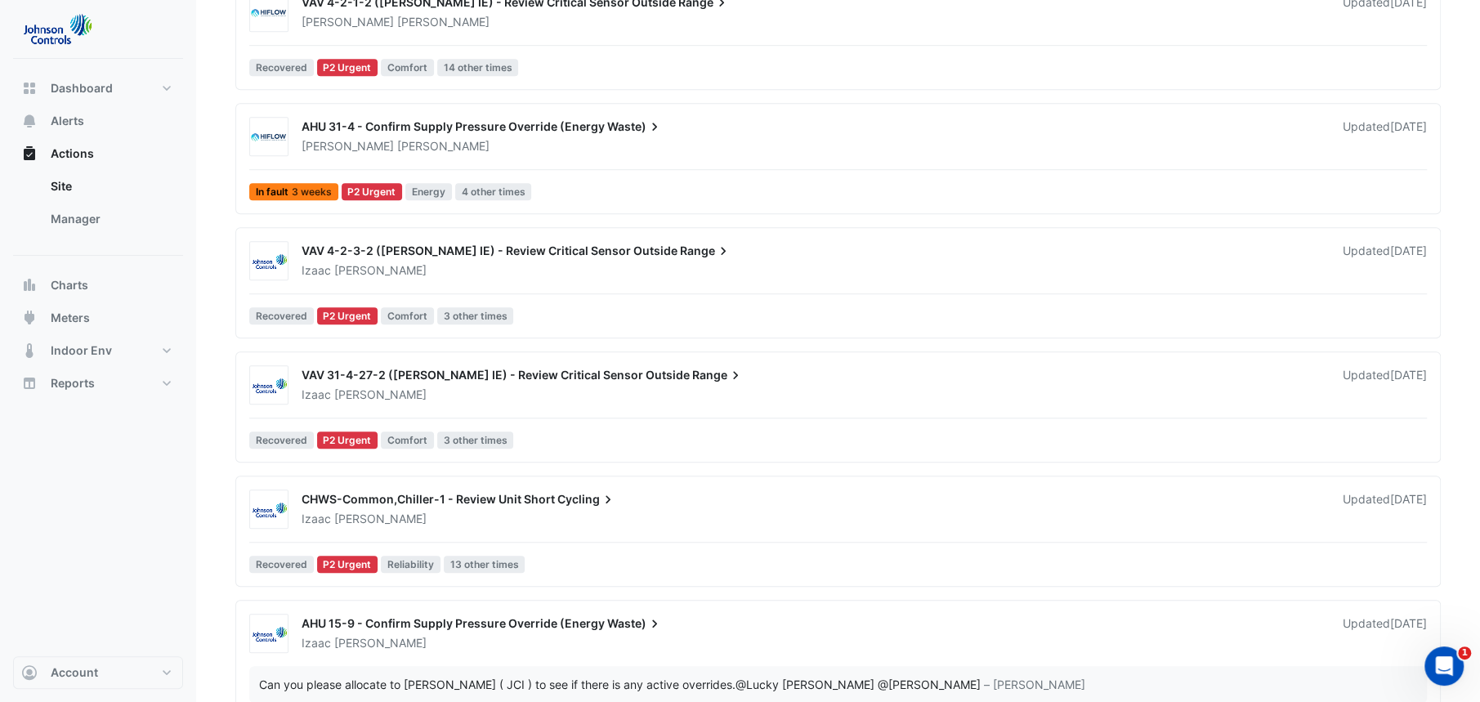
click at [692, 370] on span "Range" at bounding box center [717, 375] width 51 height 16
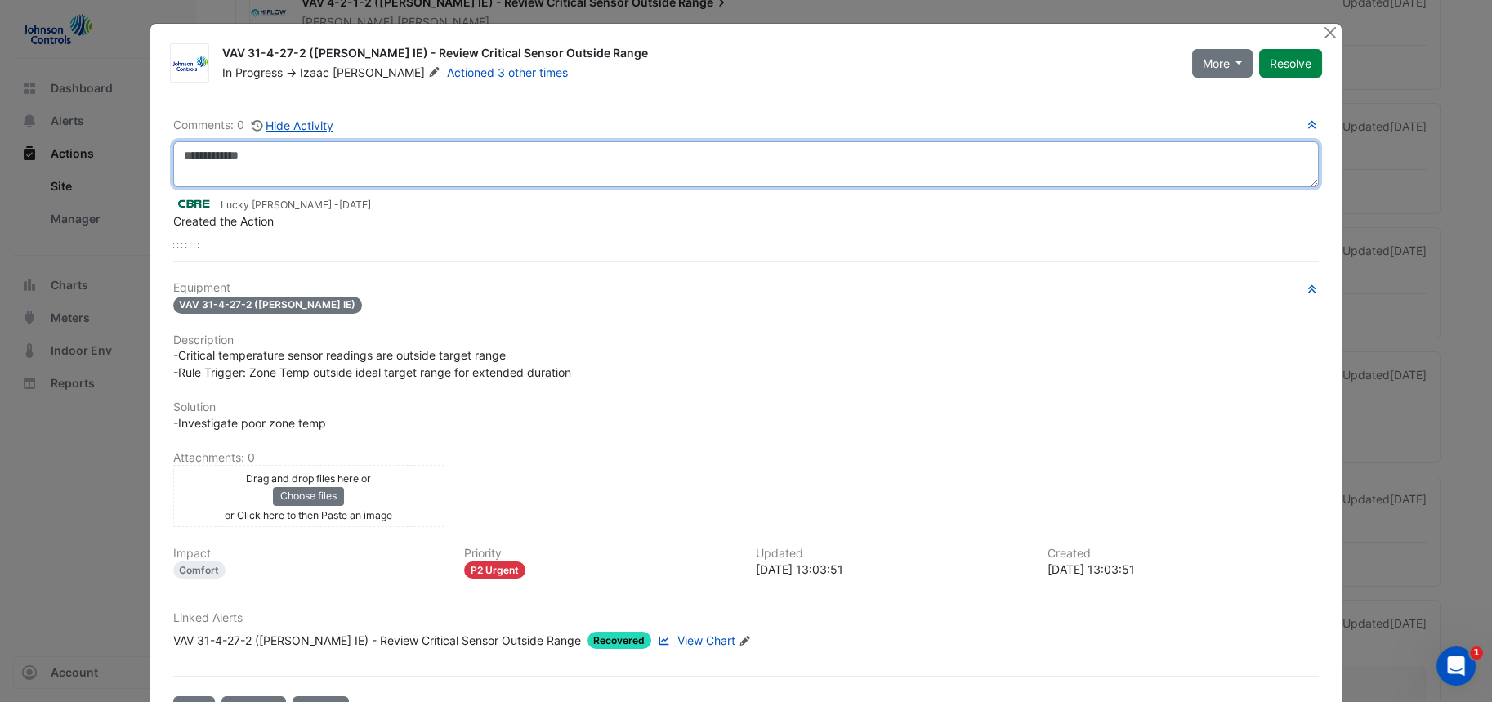
click at [266, 181] on textarea at bounding box center [746, 164] width 1146 height 46
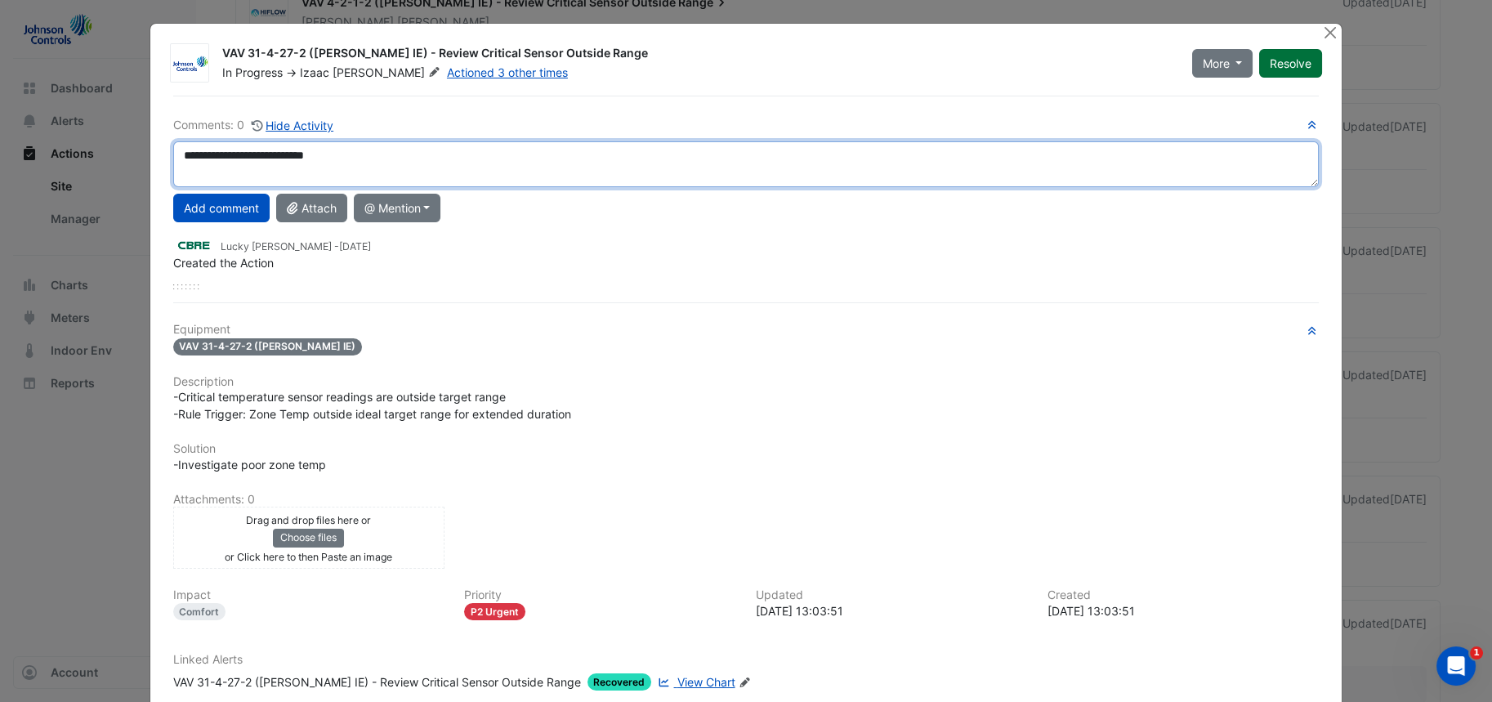
type textarea "**********"
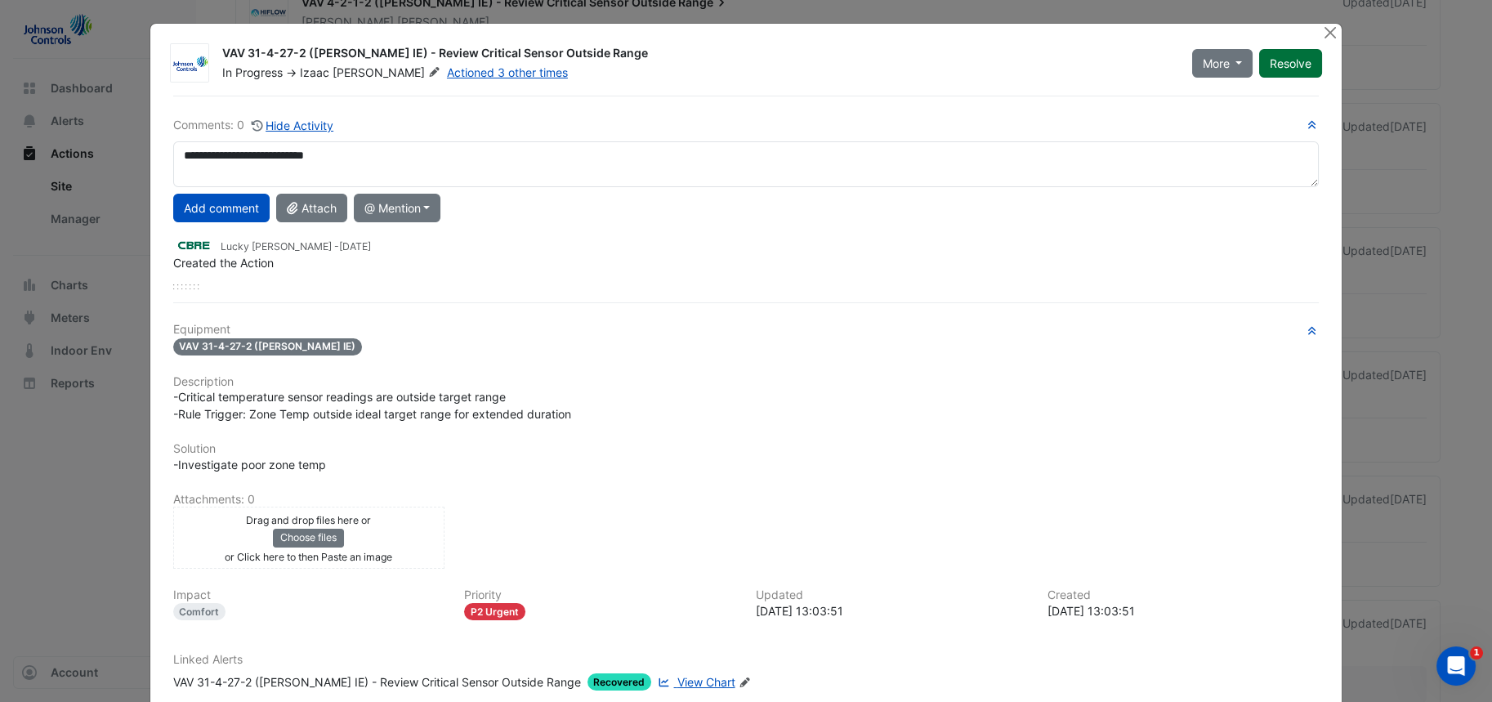
click at [1292, 64] on button "Resolve" at bounding box center [1290, 63] width 63 height 29
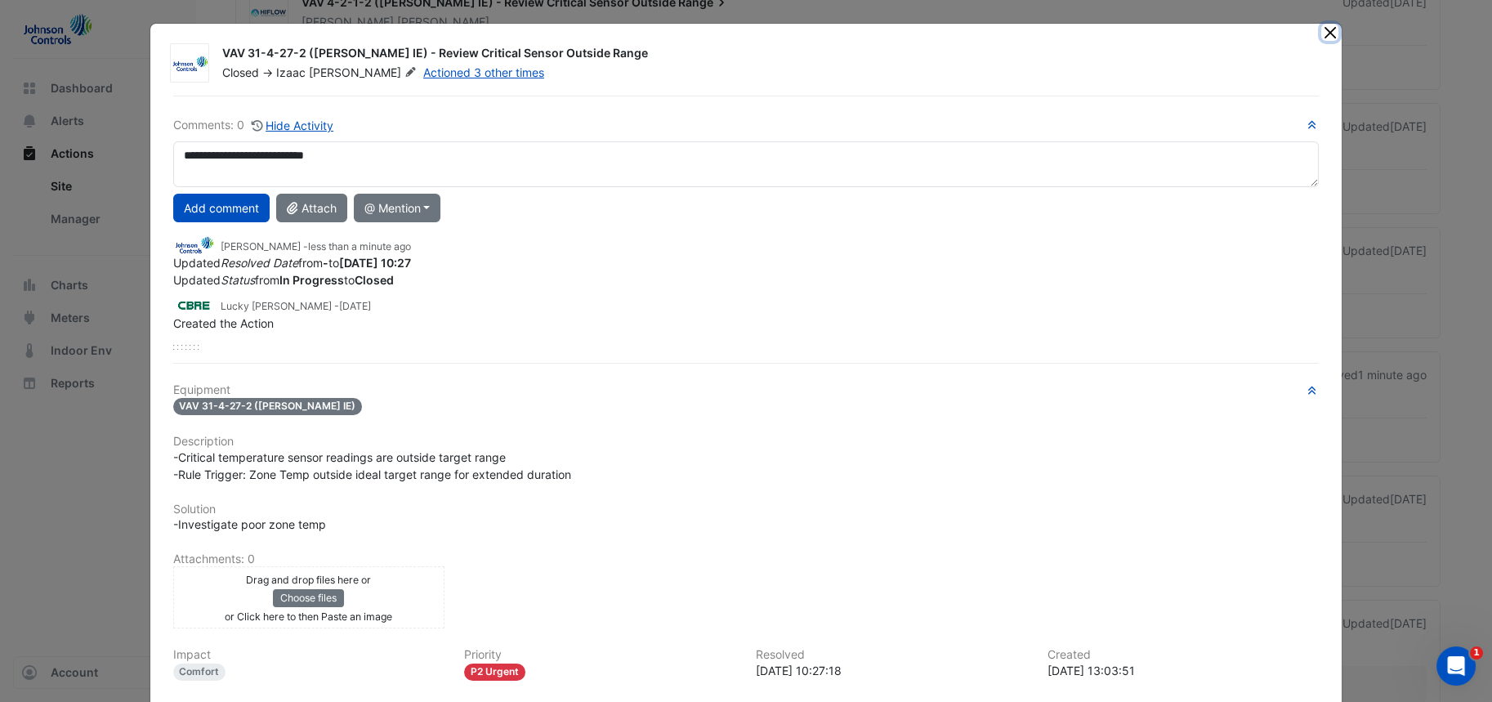
click at [1321, 34] on button "Close" at bounding box center [1329, 32] width 17 height 17
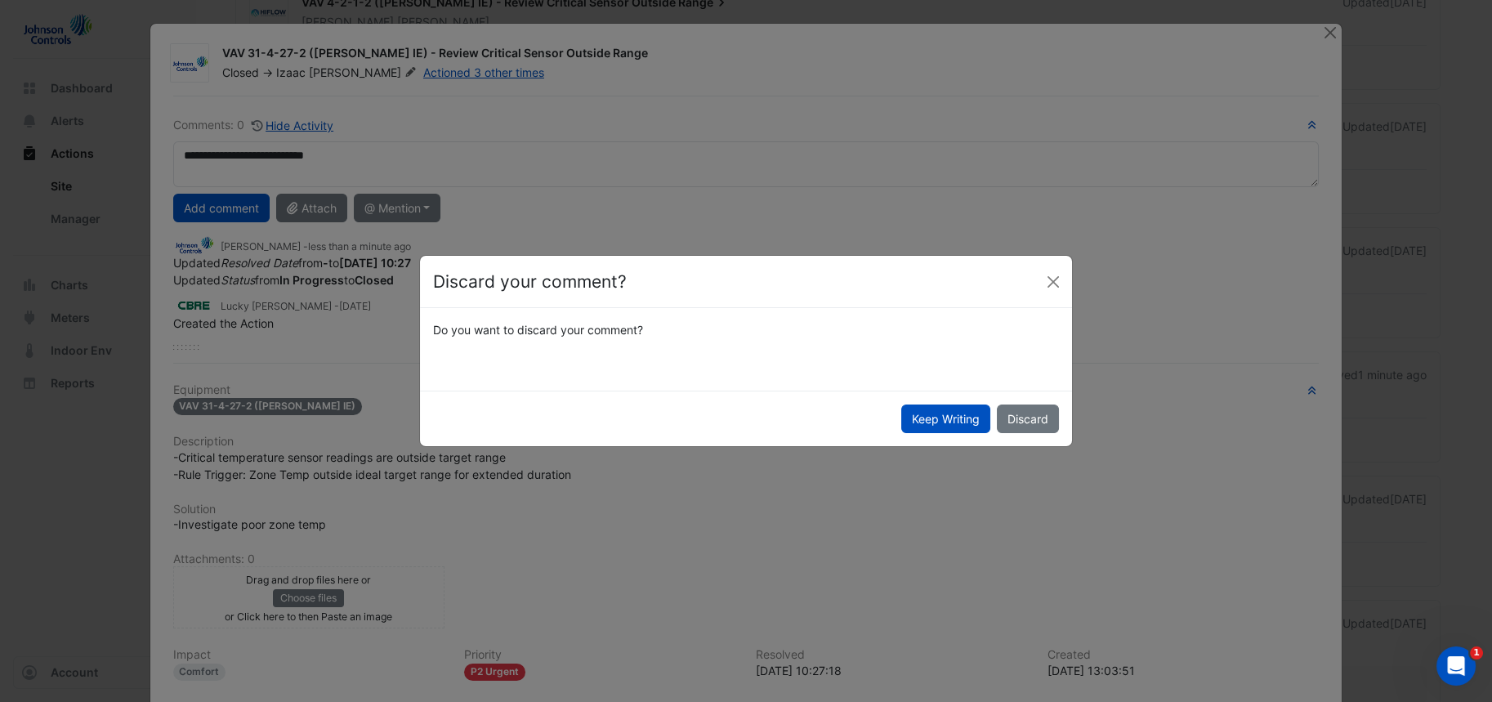
click at [221, 338] on ngb-modal-window "Discard your comment? Do you want to discard your comment? Keep Writing Discard" at bounding box center [746, 351] width 1492 height 702
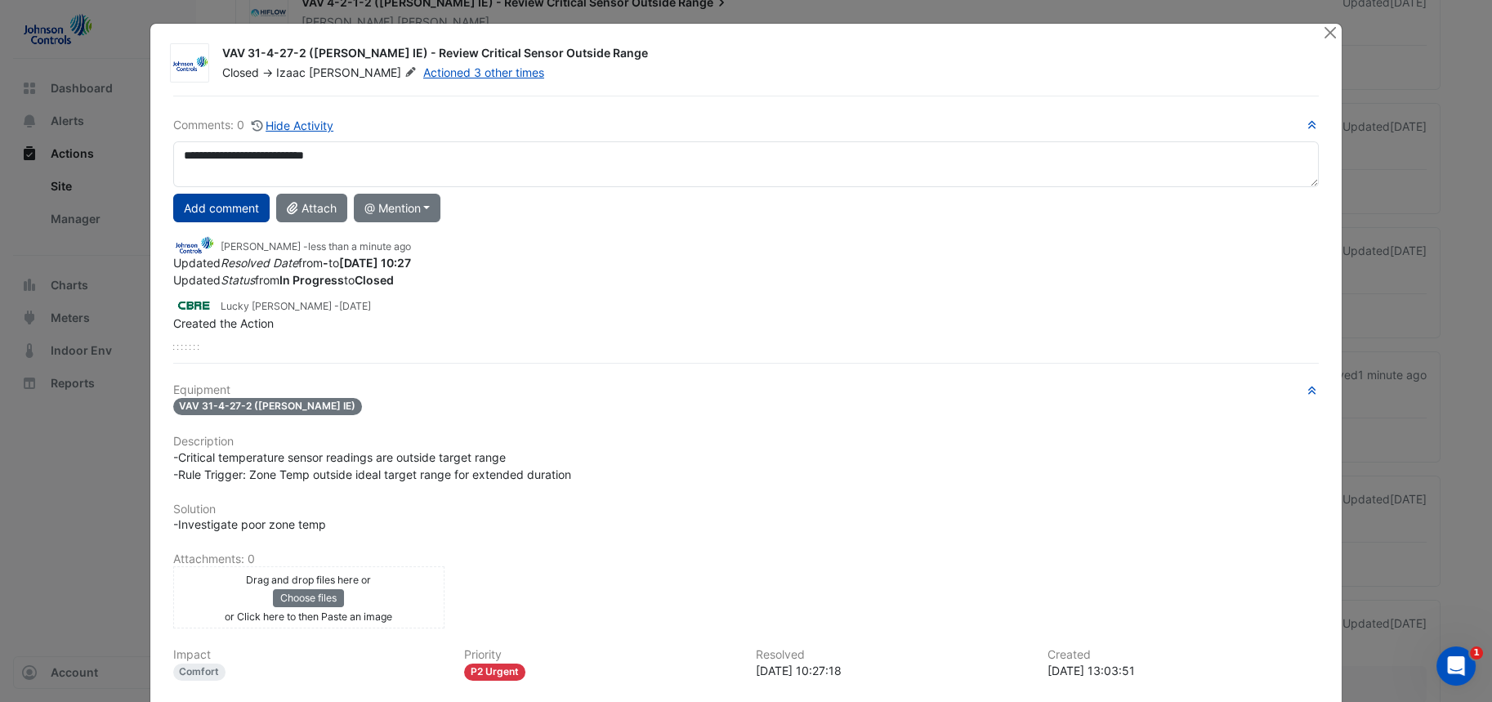
click at [209, 208] on button "Add comment" at bounding box center [221, 208] width 96 height 29
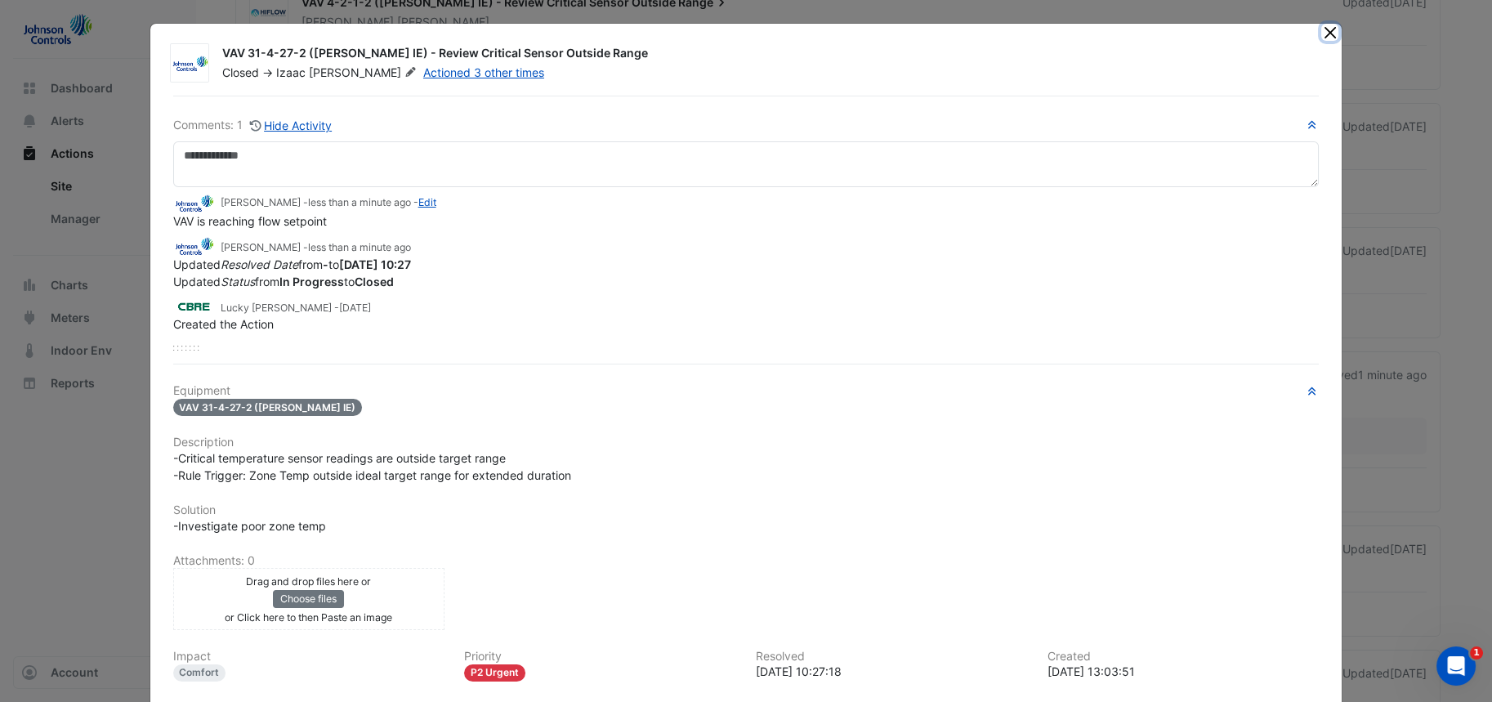
click at [1331, 26] on button "Close" at bounding box center [1329, 32] width 17 height 17
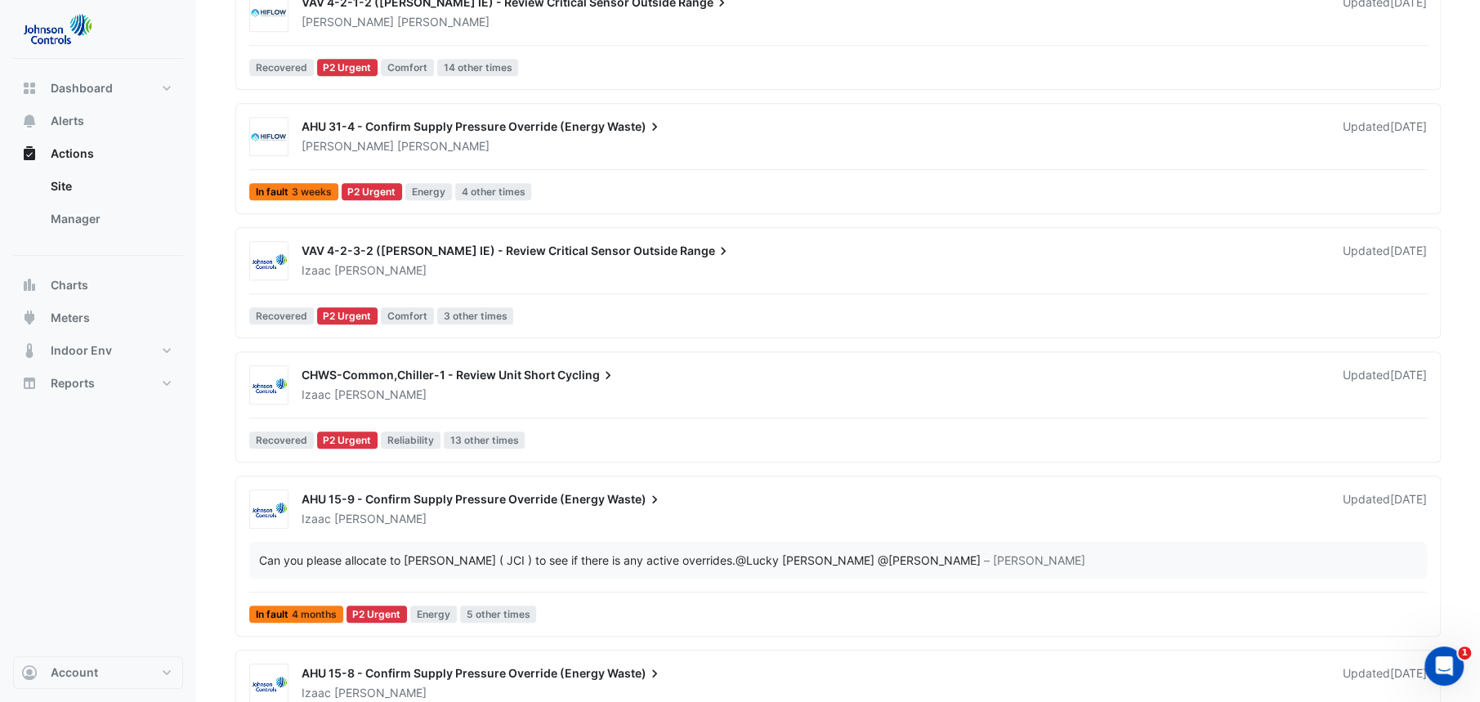
scroll to position [1010, 0]
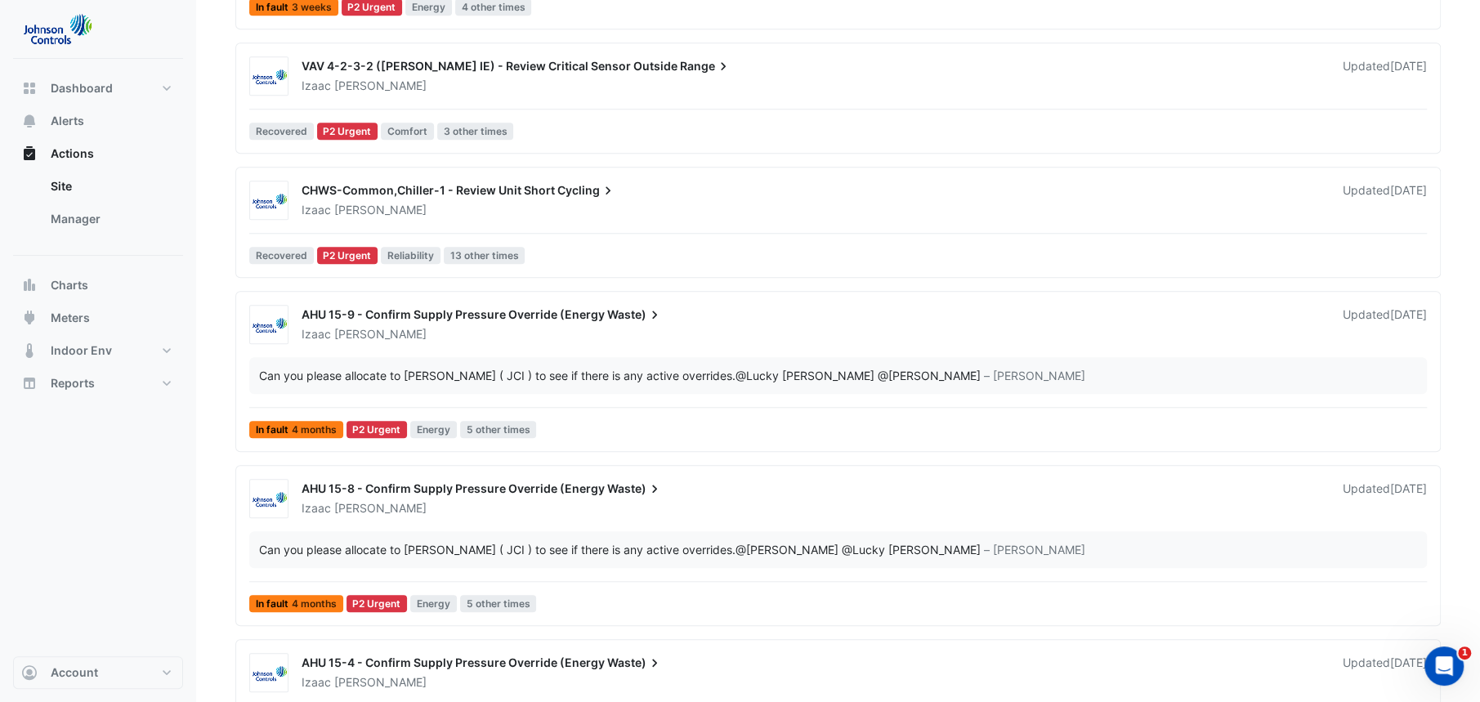
click at [454, 326] on div "[PERSON_NAME]" at bounding box center [812, 334] width 1025 height 16
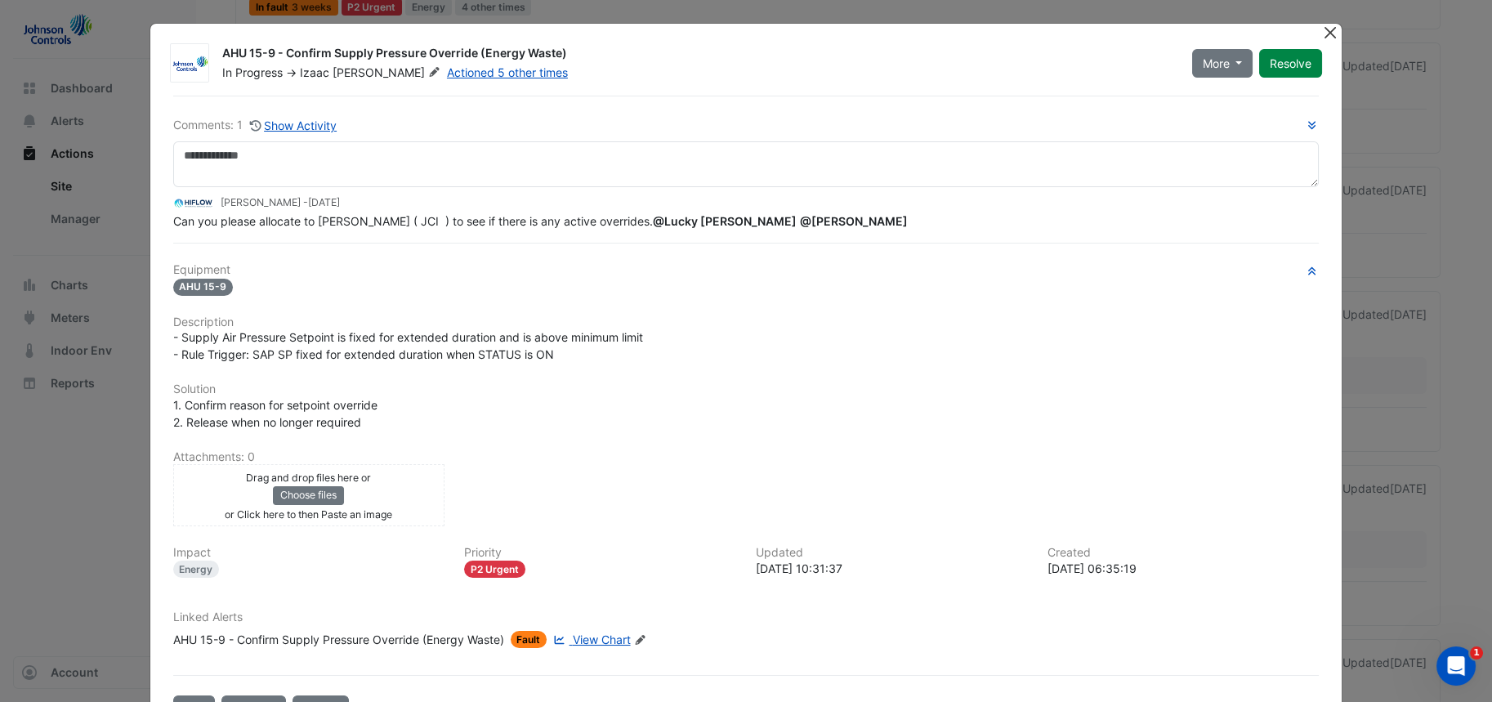
click at [1324, 38] on button "Close" at bounding box center [1329, 32] width 17 height 17
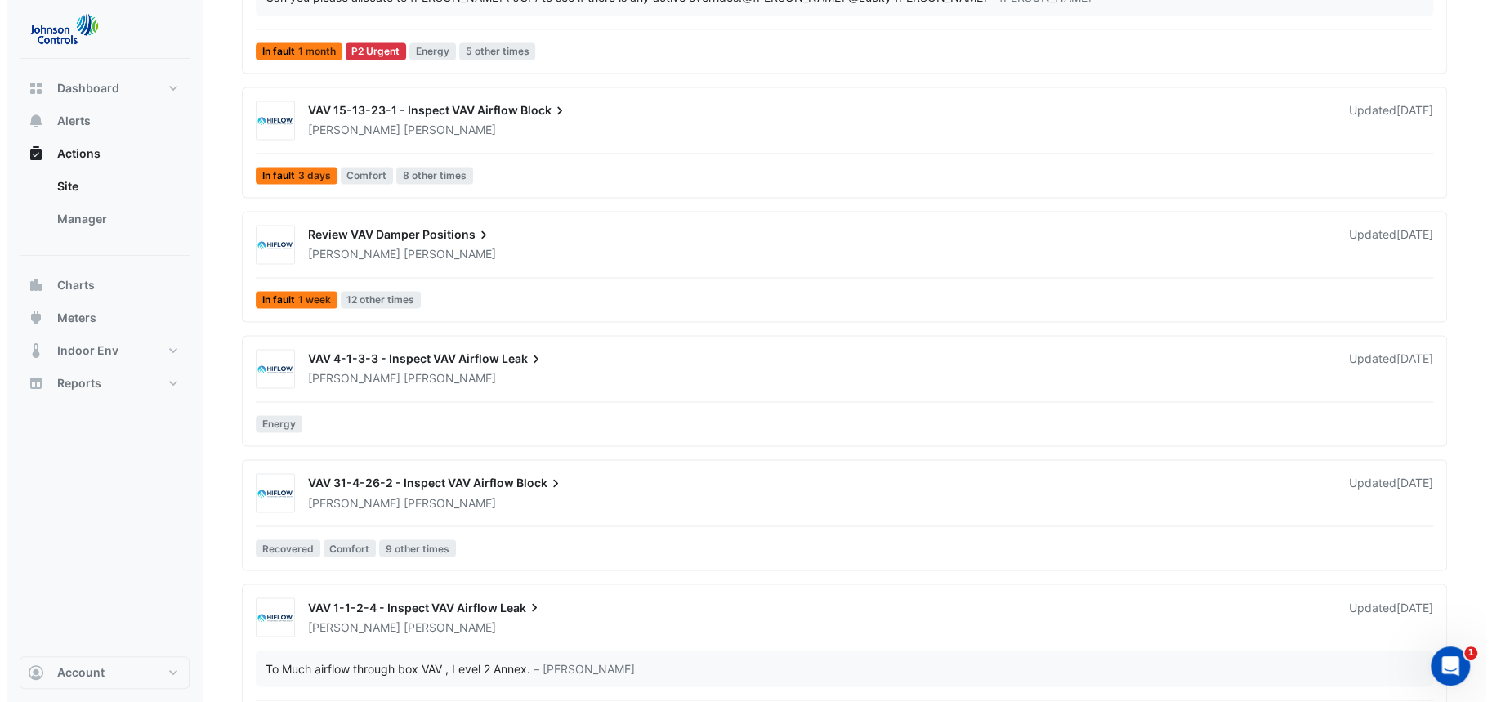
scroll to position [1911, 0]
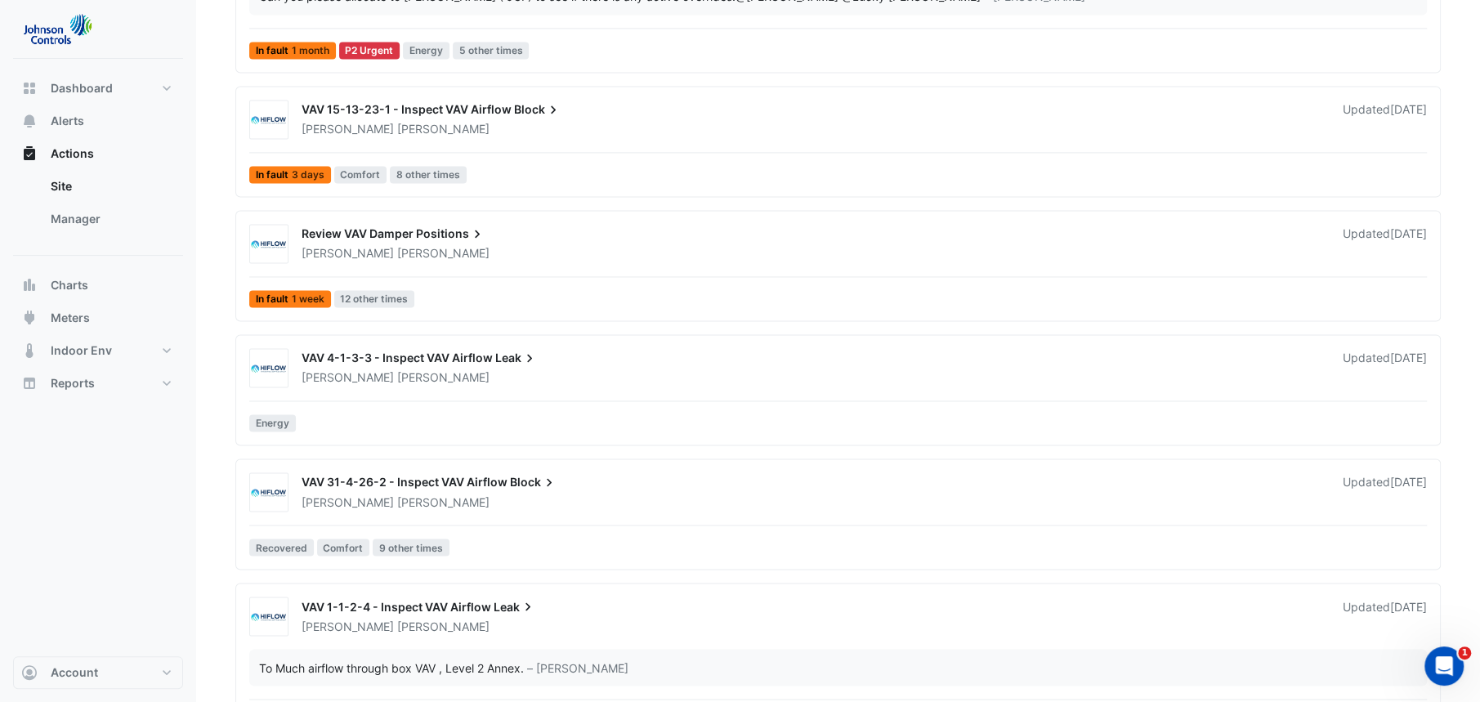
click at [467, 476] on span "VAV 31-4-26-2 - Inspect VAV Airflow" at bounding box center [405, 482] width 206 height 14
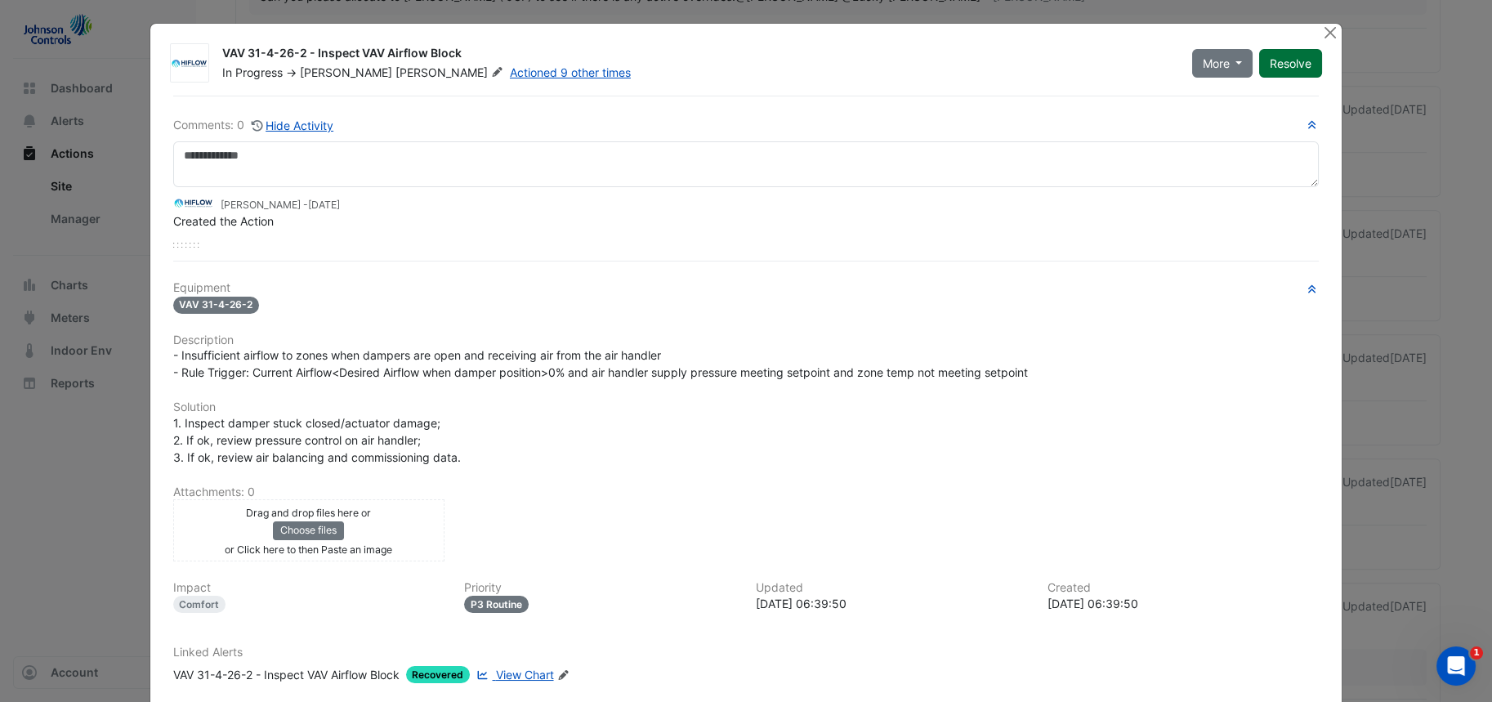
click at [1280, 60] on button "Resolve" at bounding box center [1290, 63] width 63 height 29
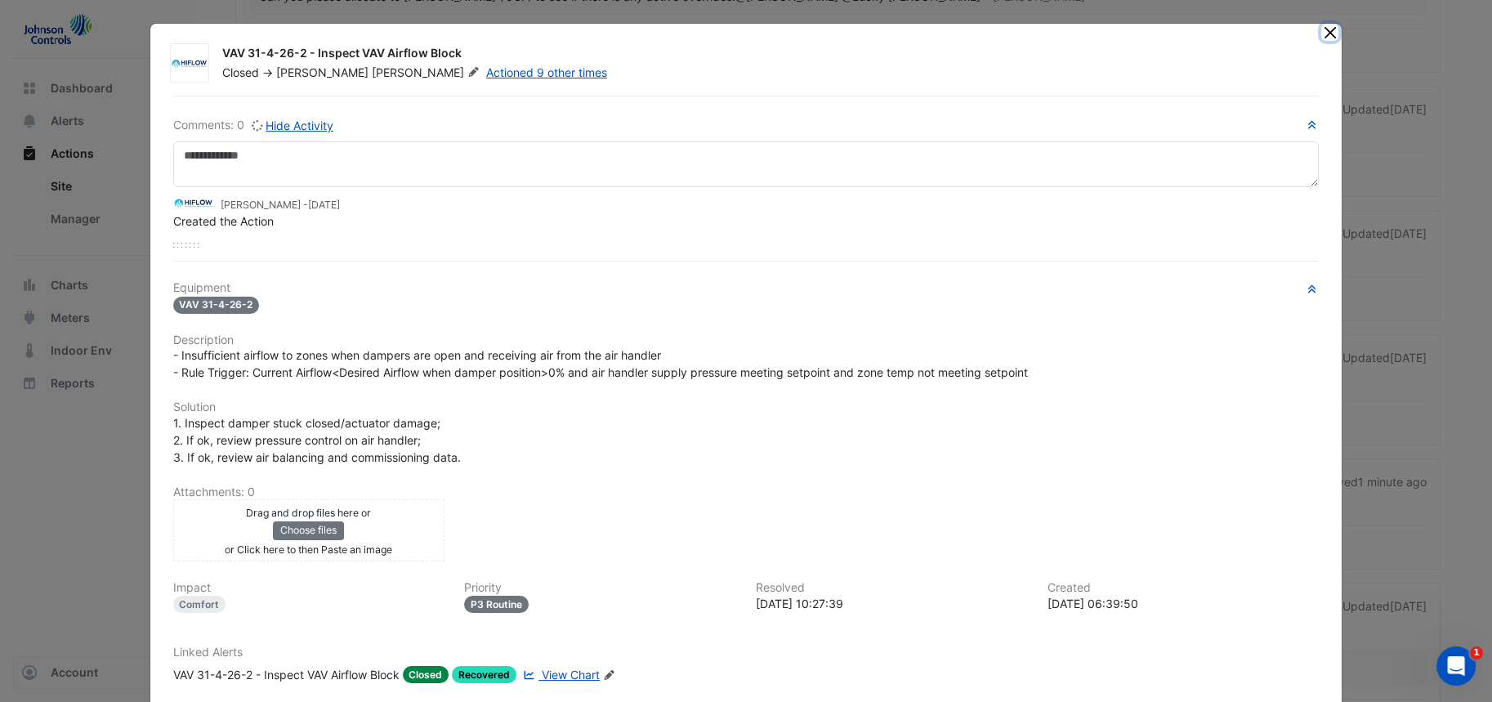
click at [1321, 34] on button "Close" at bounding box center [1329, 32] width 17 height 17
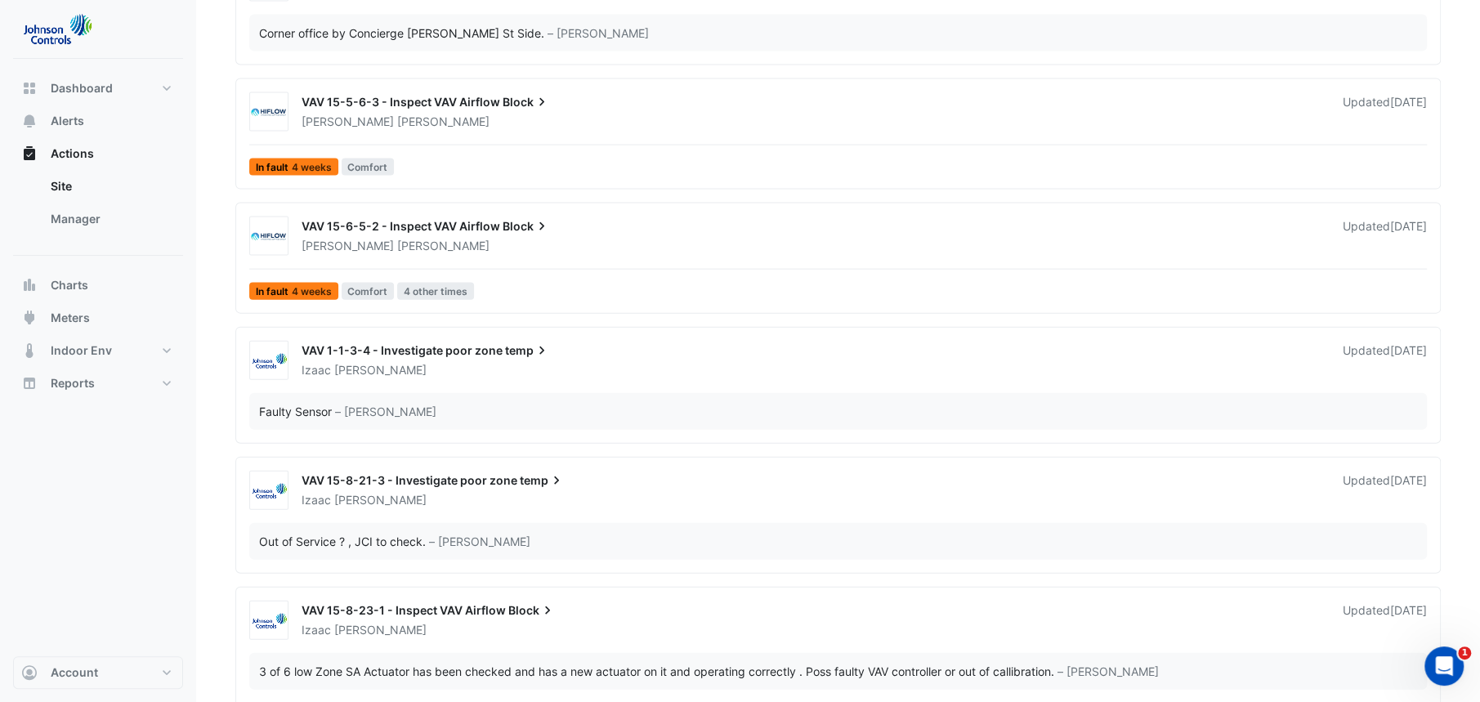
scroll to position [2726, 0]
click at [461, 488] on div "VAV 15-8-21-3 - Investigate poor zone temp" at bounding box center [812, 481] width 1021 height 20
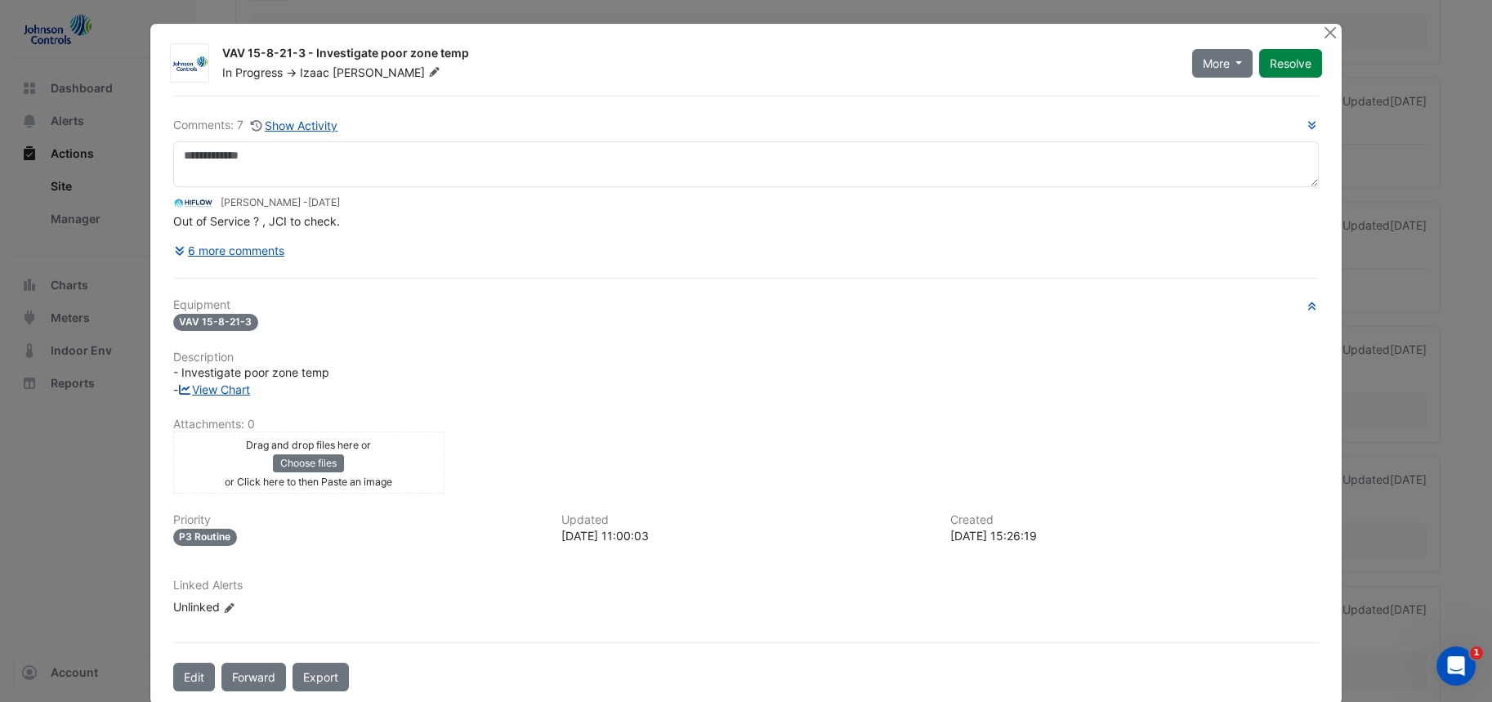
click at [1323, 14] on ngb-modal-window "VAV 15-8-21-3 - Investigate poor zone temp In Progress -> [PERSON_NAME] More On…" at bounding box center [746, 351] width 1492 height 702
click at [1324, 35] on button "Close" at bounding box center [1329, 32] width 17 height 17
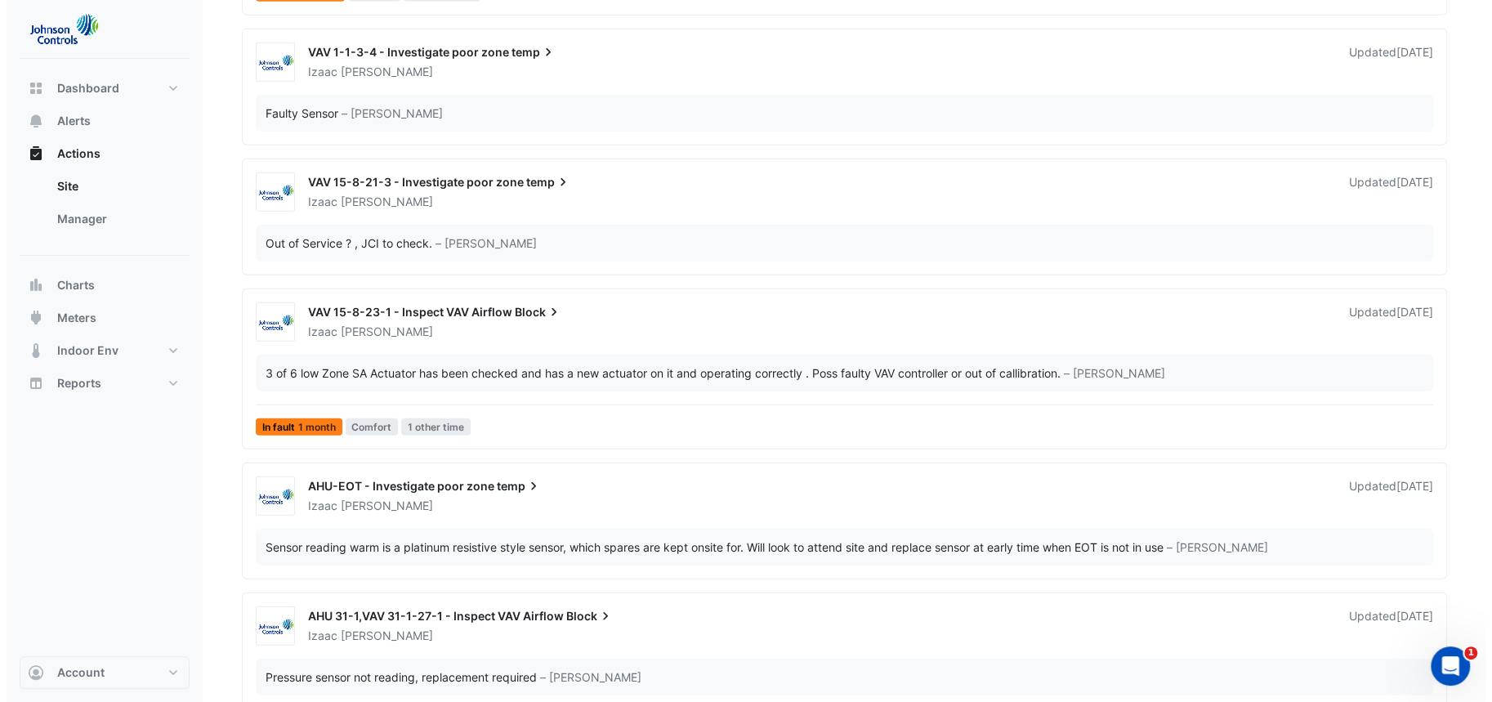
scroll to position [3086, 0]
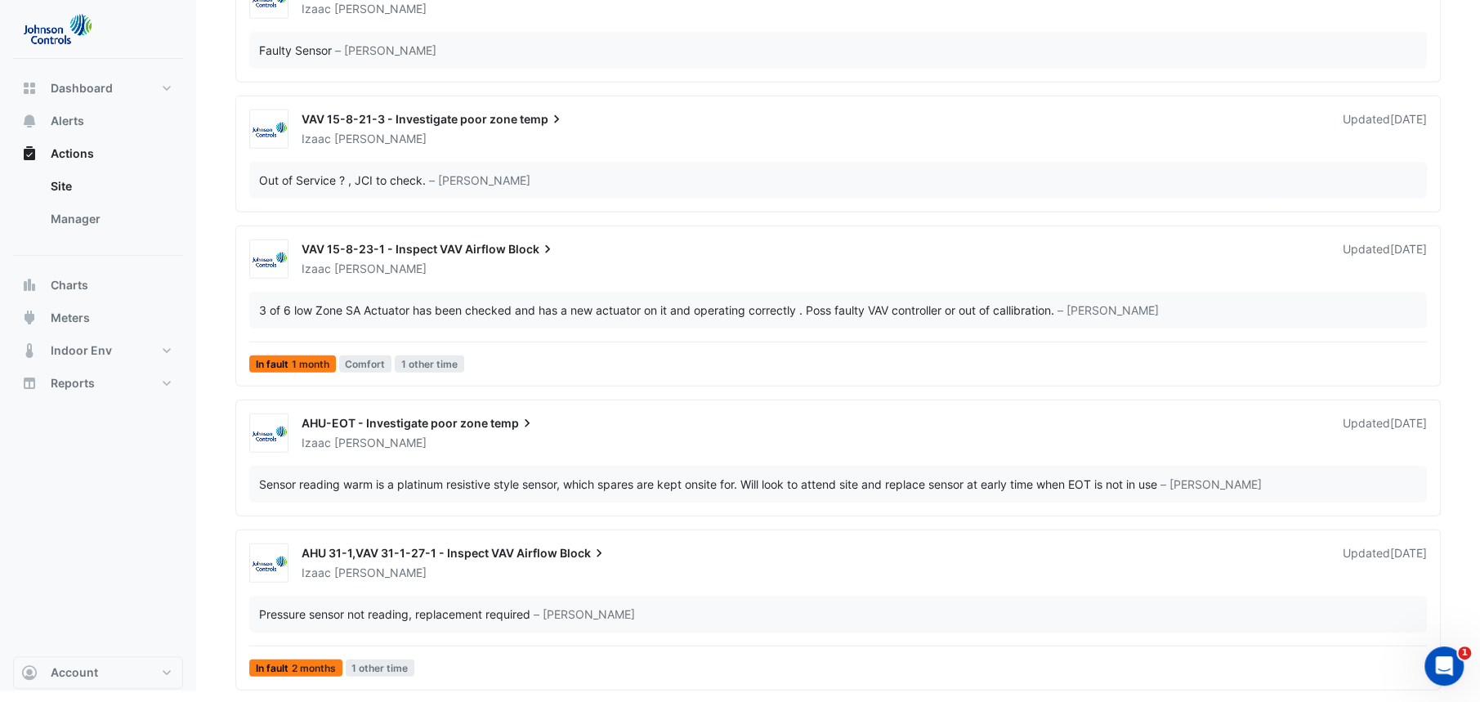
click at [543, 550] on span "AHU 31-1,VAV 31-1-27-1 - Inspect VAV Airflow" at bounding box center [430, 553] width 256 height 14
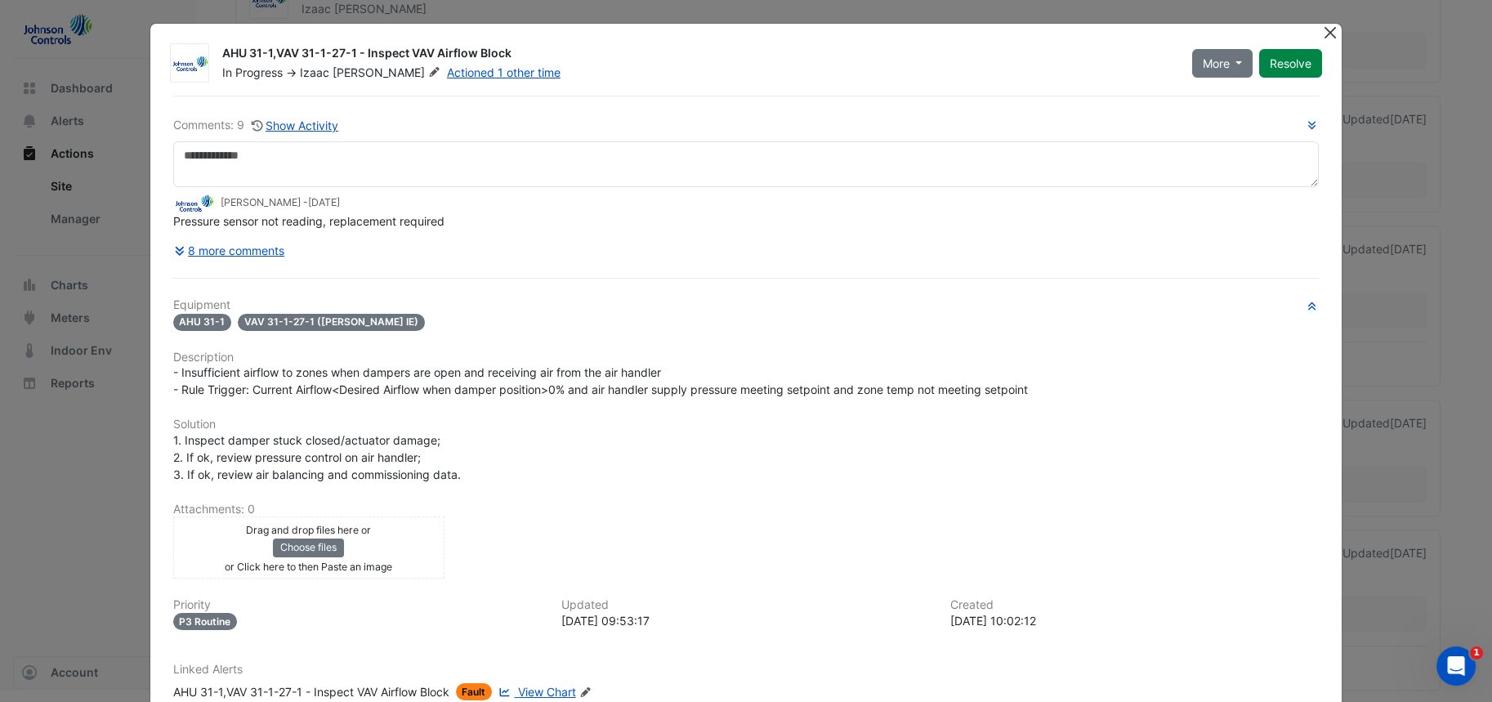
click at [1322, 34] on button "Close" at bounding box center [1329, 32] width 17 height 17
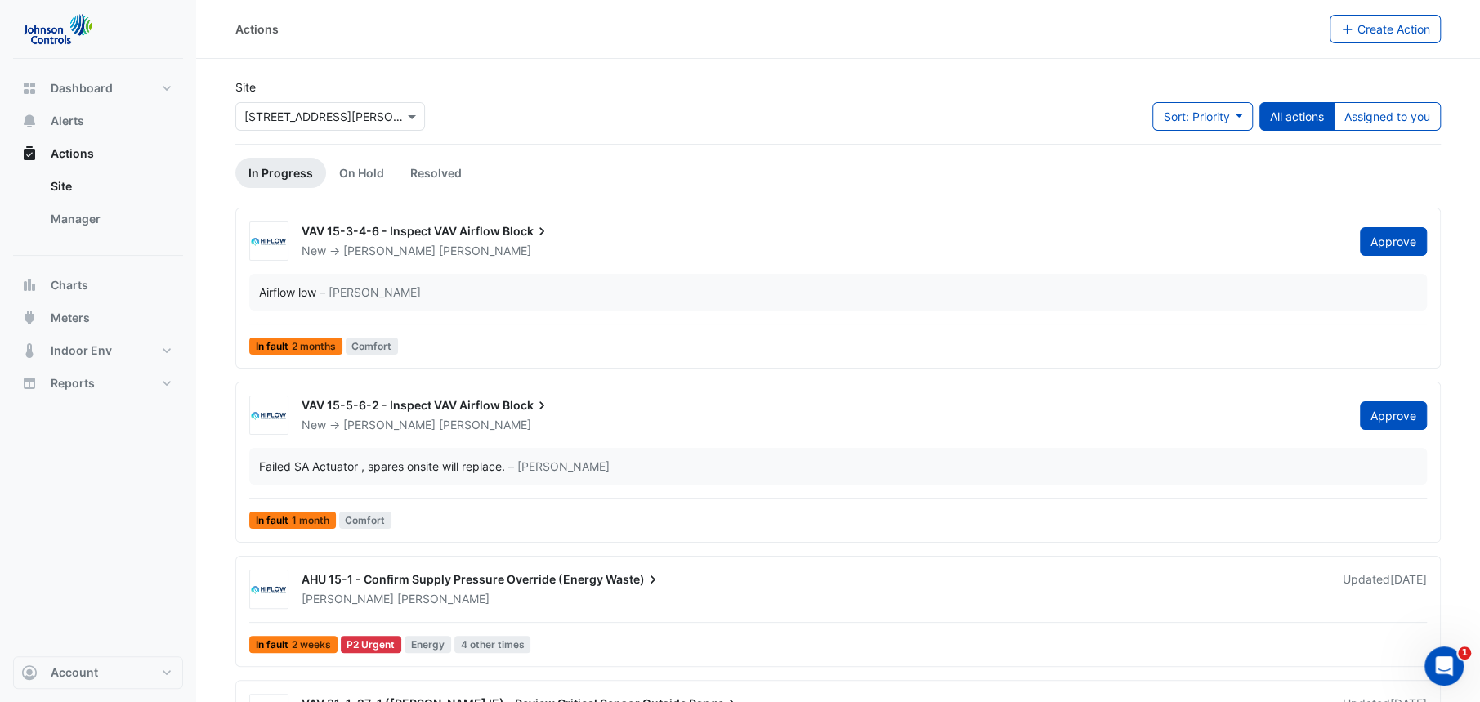
click at [494, 397] on div "VAV 15-5-6-2 - Inspect VAV Airflow Block" at bounding box center [821, 407] width 1039 height 20
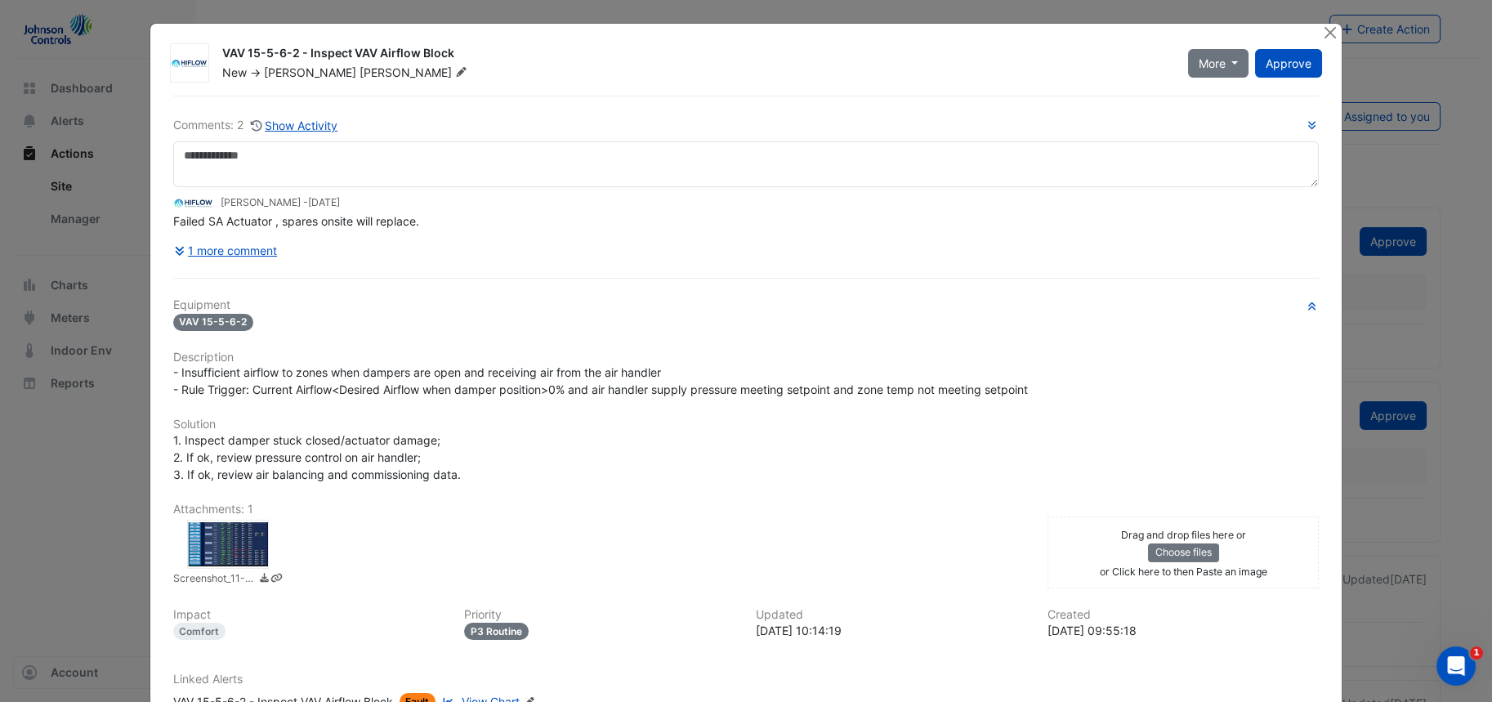
click at [218, 538] on div at bounding box center [228, 544] width 82 height 49
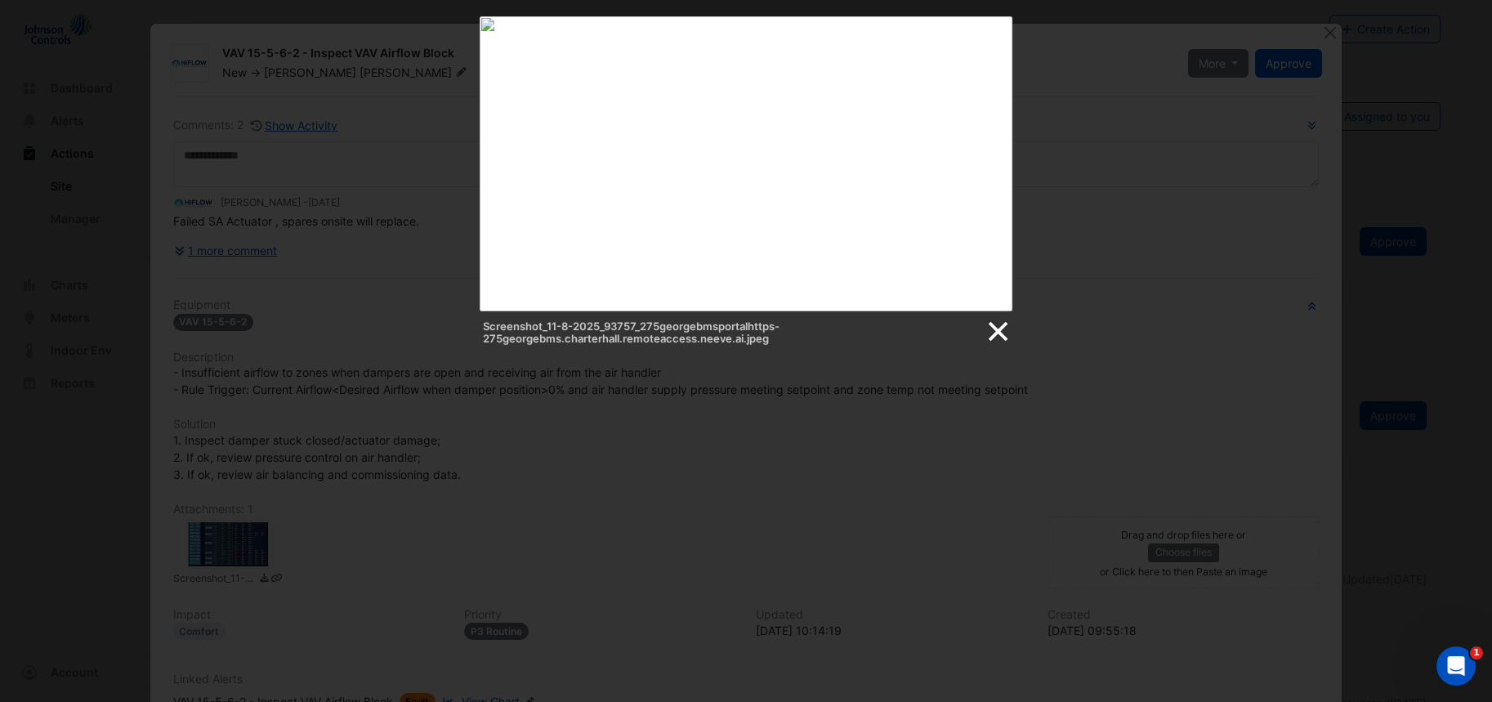
click at [994, 329] on link at bounding box center [997, 331] width 25 height 25
